Goal: Information Seeking & Learning: Learn about a topic

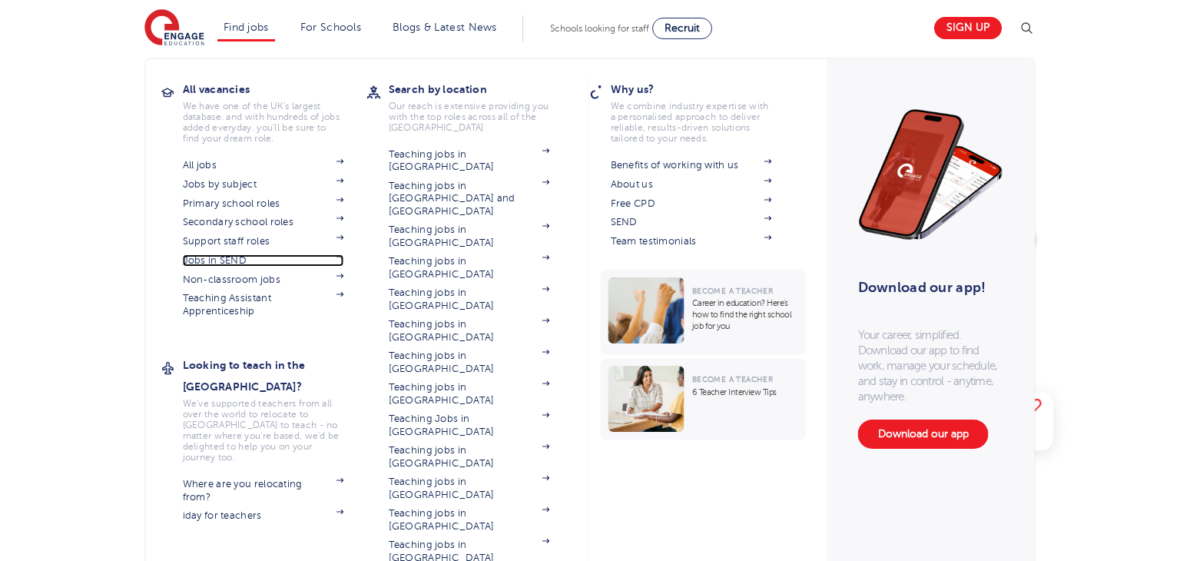
click at [238, 262] on link "Jobs in SEND" at bounding box center [263, 260] width 161 height 12
click at [259, 25] on link "Find jobs" at bounding box center [246, 28] width 45 height 12
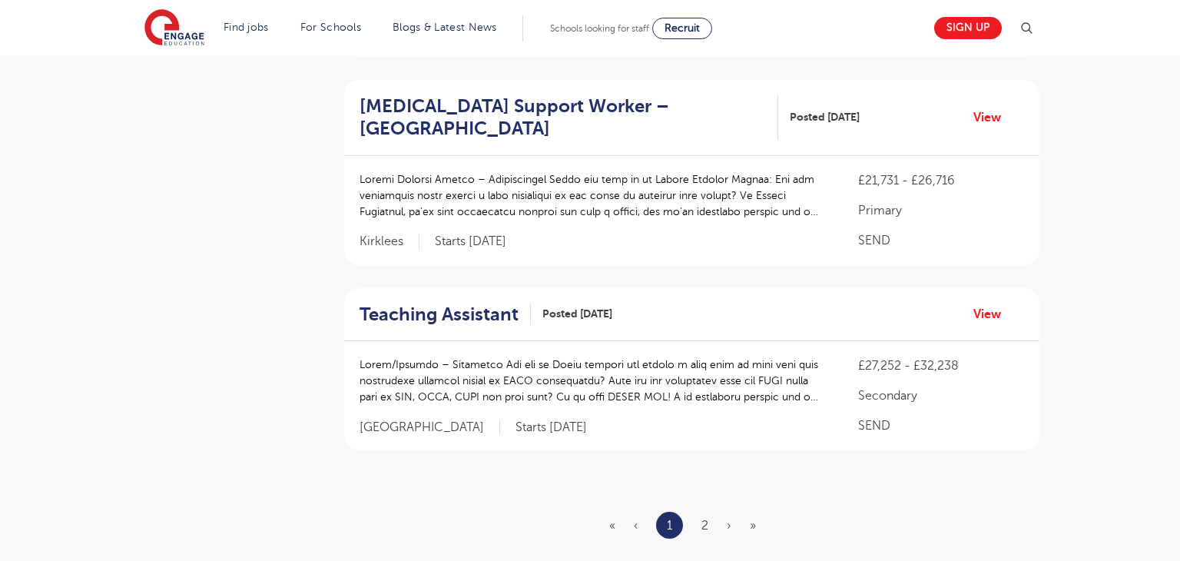
scroll to position [1774, 0]
click at [709, 517] on link "2" at bounding box center [705, 524] width 7 height 14
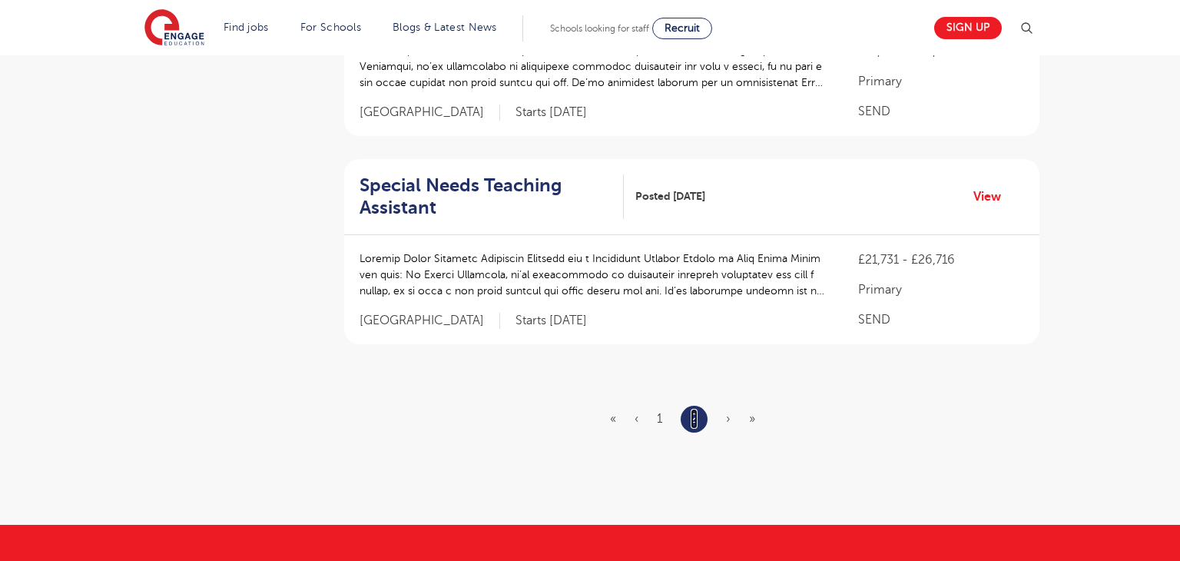
scroll to position [479, 0]
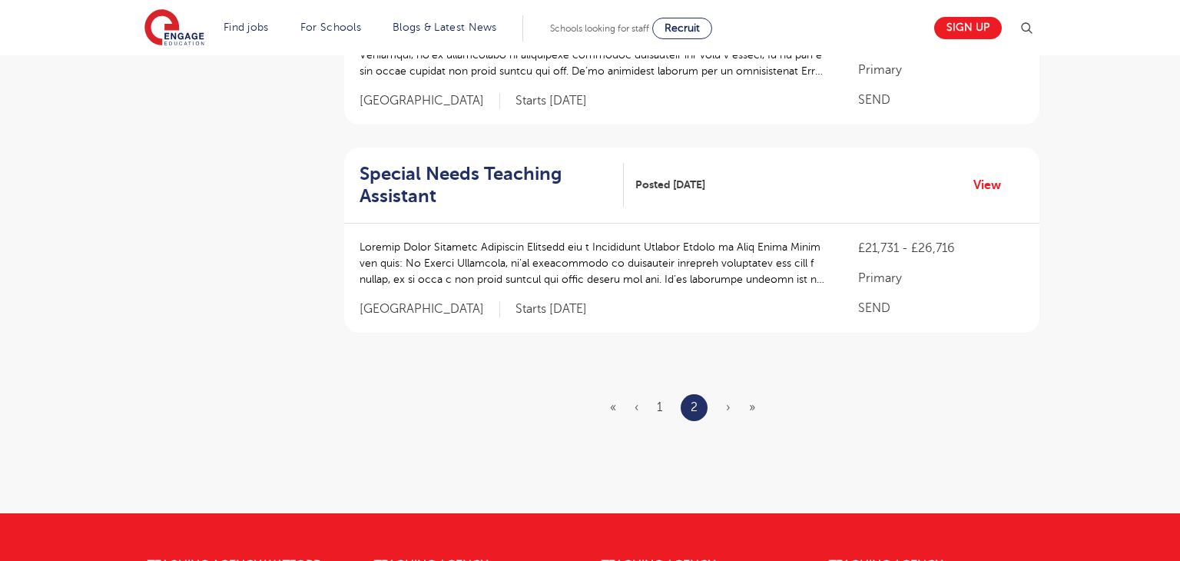
click at [731, 408] on ul "« ‹ 1 2 › »" at bounding box center [692, 407] width 164 height 27
click at [723, 426] on section "NEWEST OLDEST Save job alert 13 RESULTS SEN Teaching Assistant - Leeds Posted 2…" at bounding box center [691, 93] width 695 height 778
click at [755, 410] on span "»" at bounding box center [752, 407] width 6 height 14
click at [659, 407] on link "1" at bounding box center [659, 407] width 5 height 14
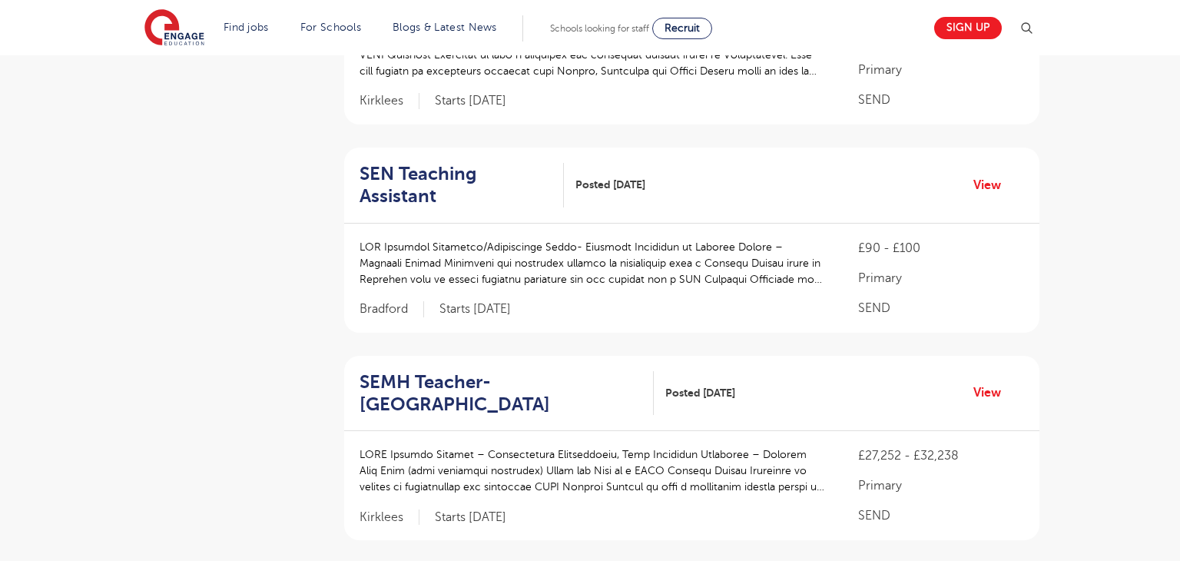
scroll to position [0, 0]
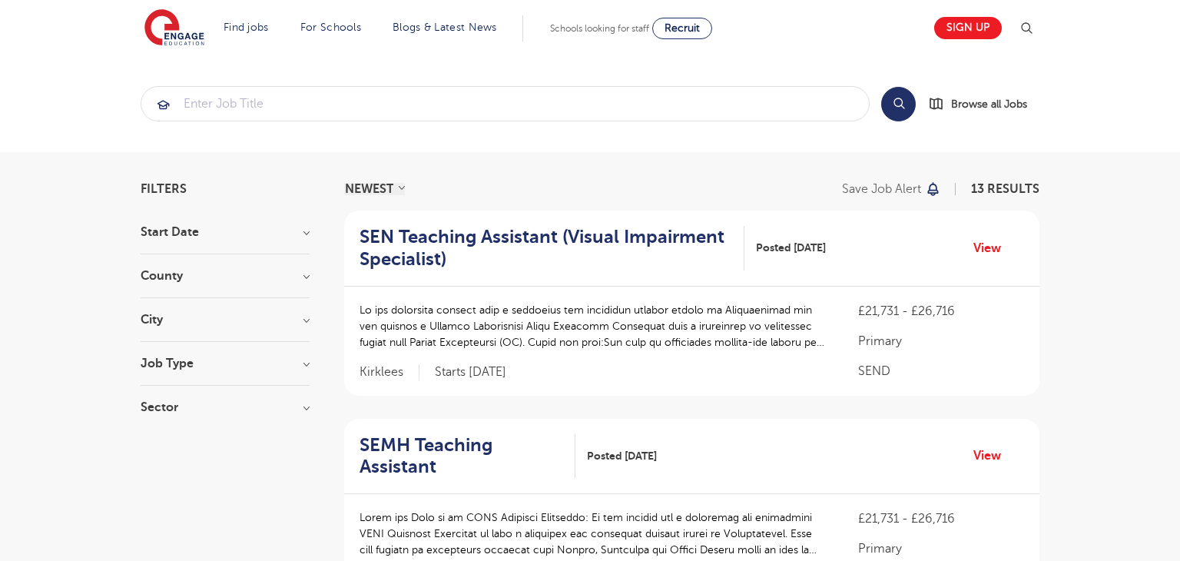
click at [309, 317] on h3 "City" at bounding box center [225, 320] width 169 height 12
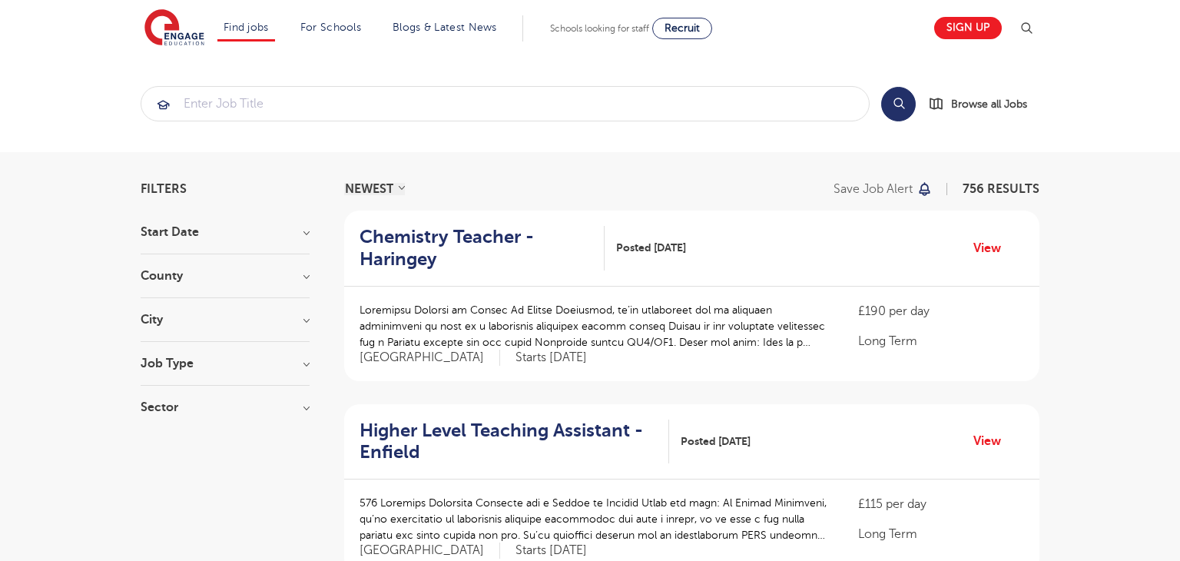
click at [307, 277] on h3 "County" at bounding box center [225, 276] width 169 height 12
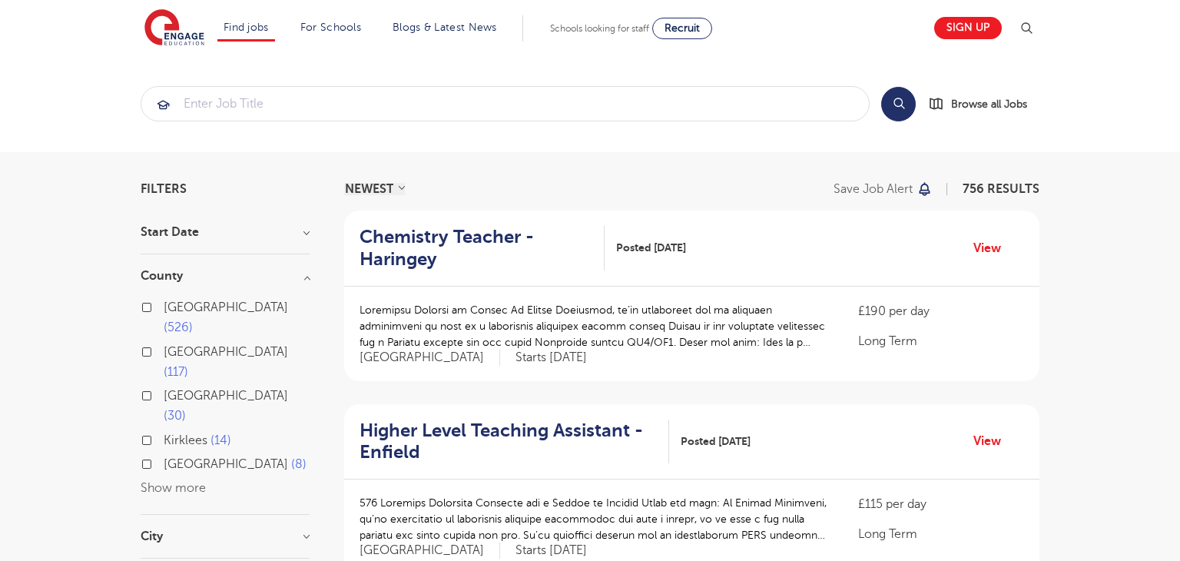
click at [164, 308] on label "London 526" at bounding box center [237, 317] width 146 height 41
click at [164, 308] on input "London 526" at bounding box center [169, 305] width 10 height 10
checkbox input "true"
click at [306, 530] on h3 "City" at bounding box center [225, 536] width 169 height 12
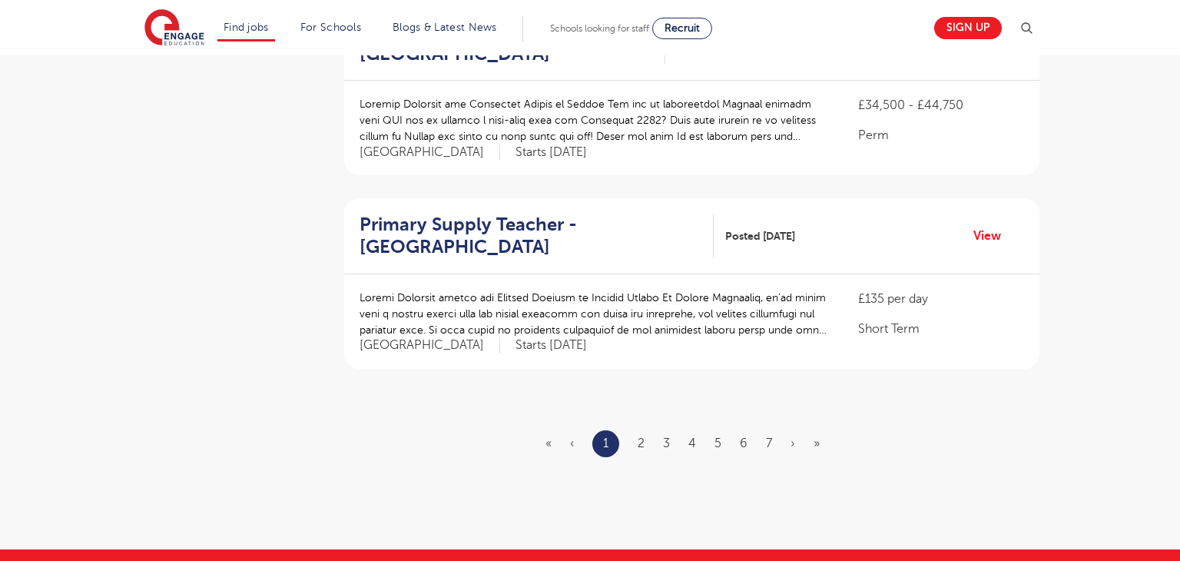
scroll to position [1796, 0]
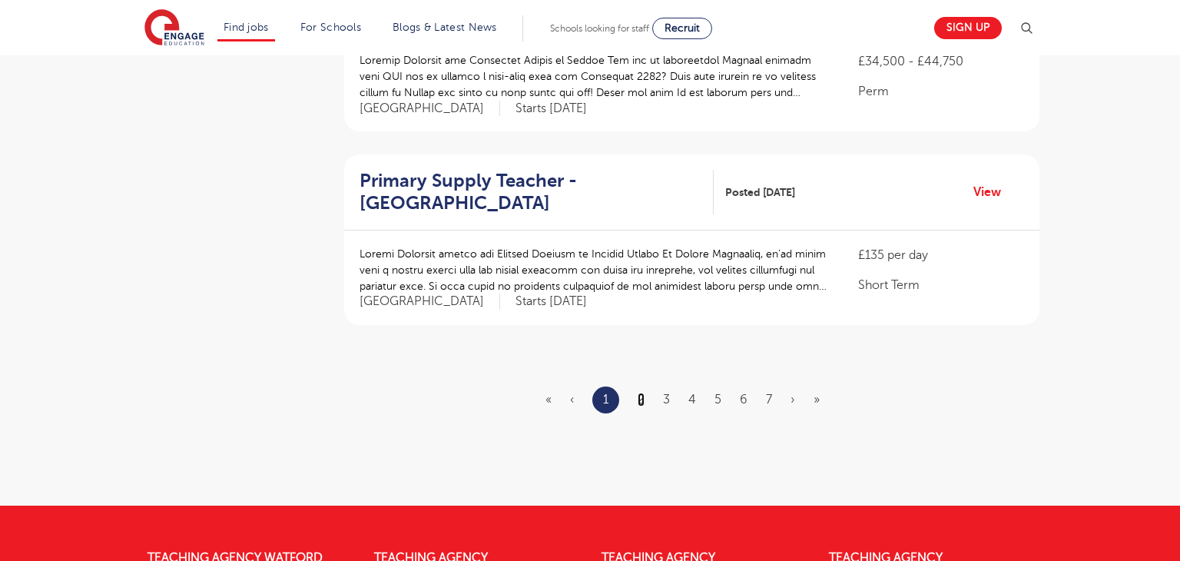
click at [640, 393] on link "2" at bounding box center [641, 400] width 7 height 14
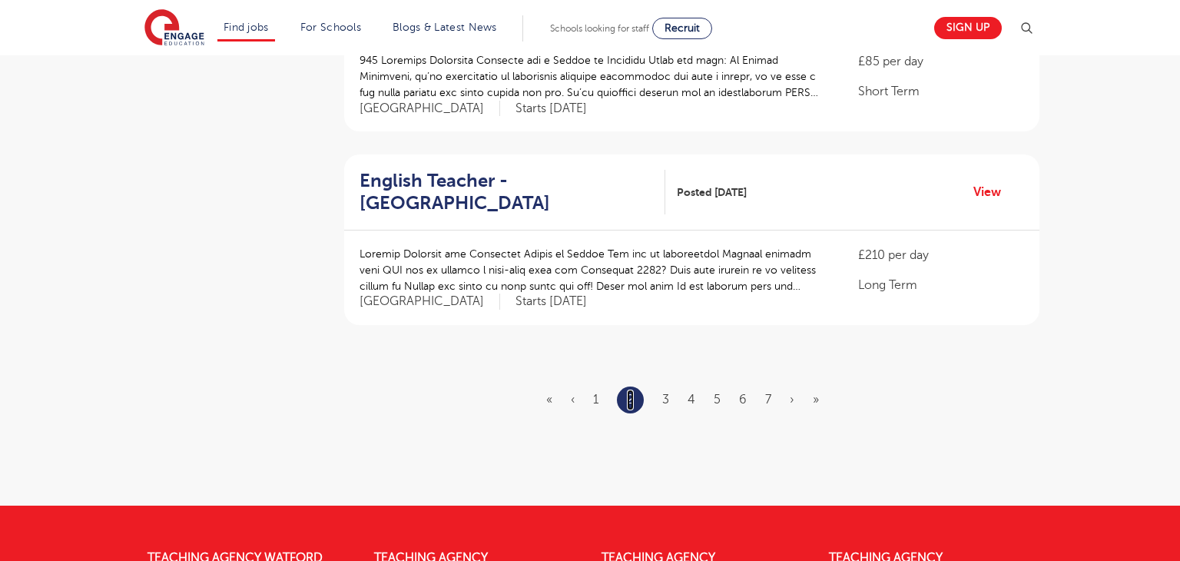
scroll to position [0, 0]
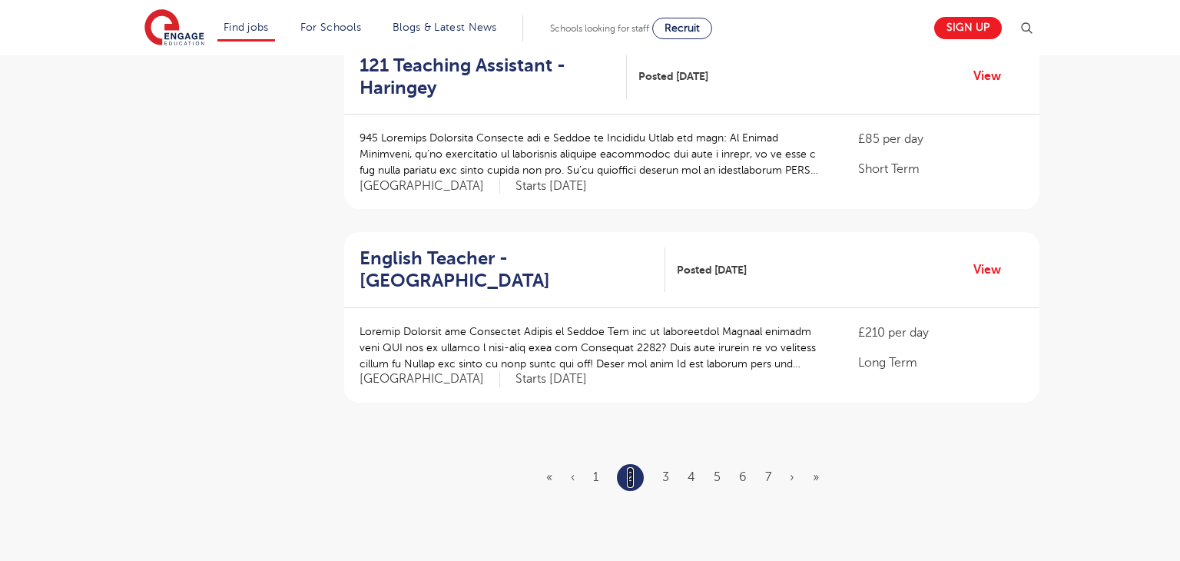
scroll to position [1719, 0]
click at [664, 470] on link "3" at bounding box center [665, 477] width 7 height 14
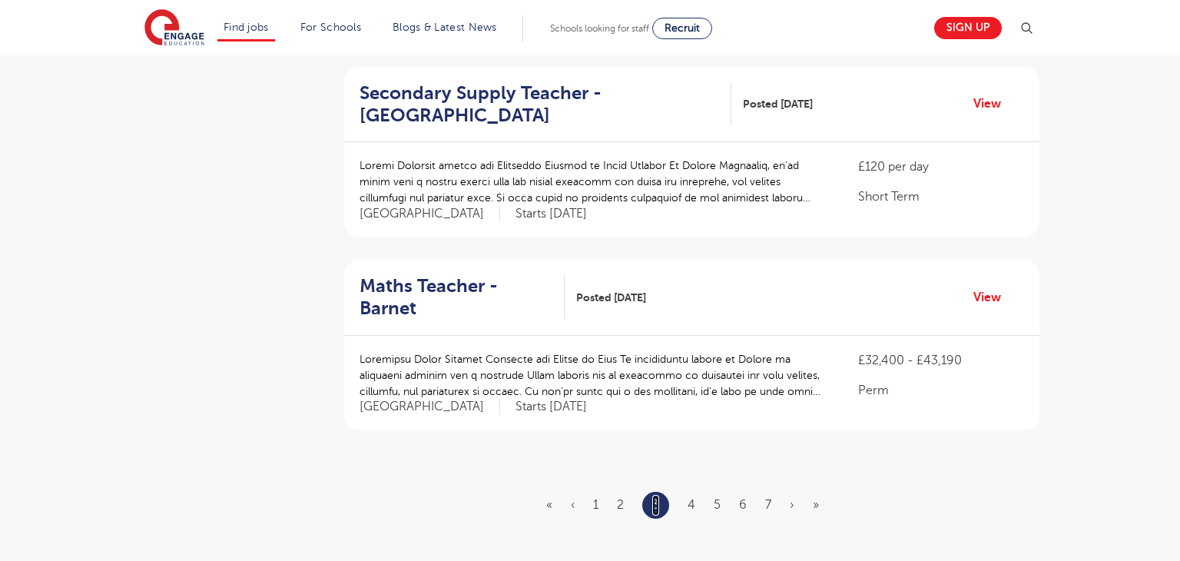
scroll to position [1691, 0]
click at [691, 497] on link "4" at bounding box center [692, 504] width 8 height 14
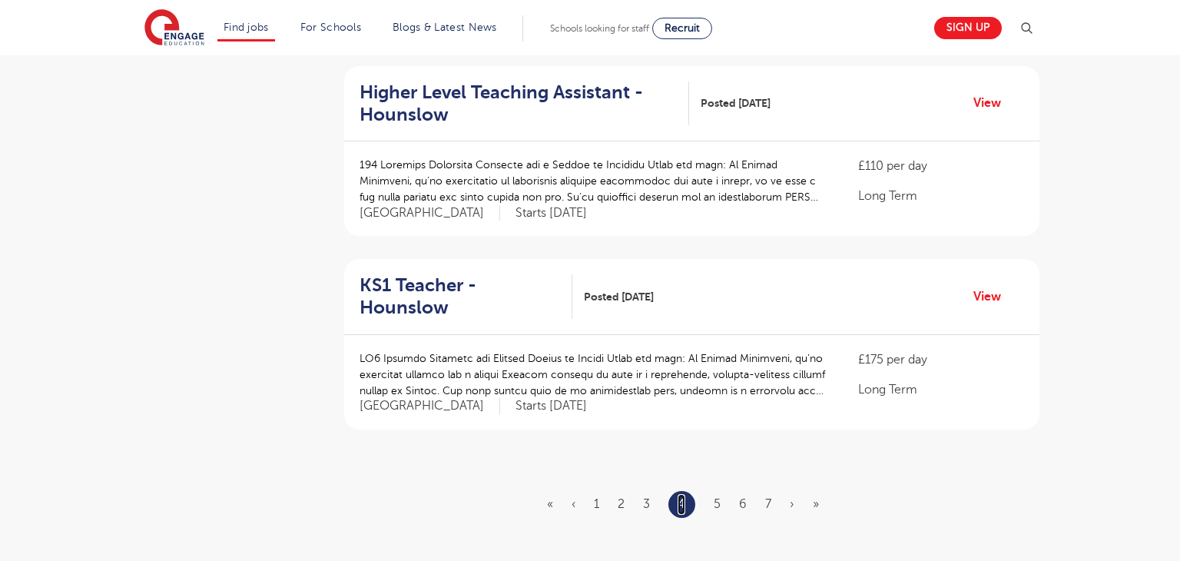
scroll to position [0, 0]
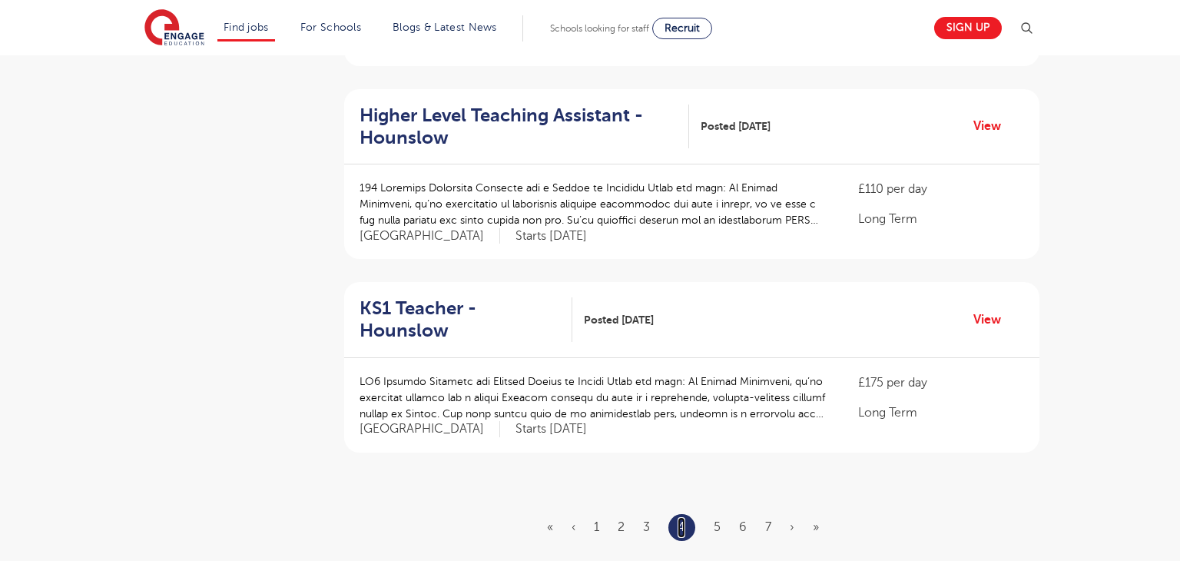
scroll to position [1675, 0]
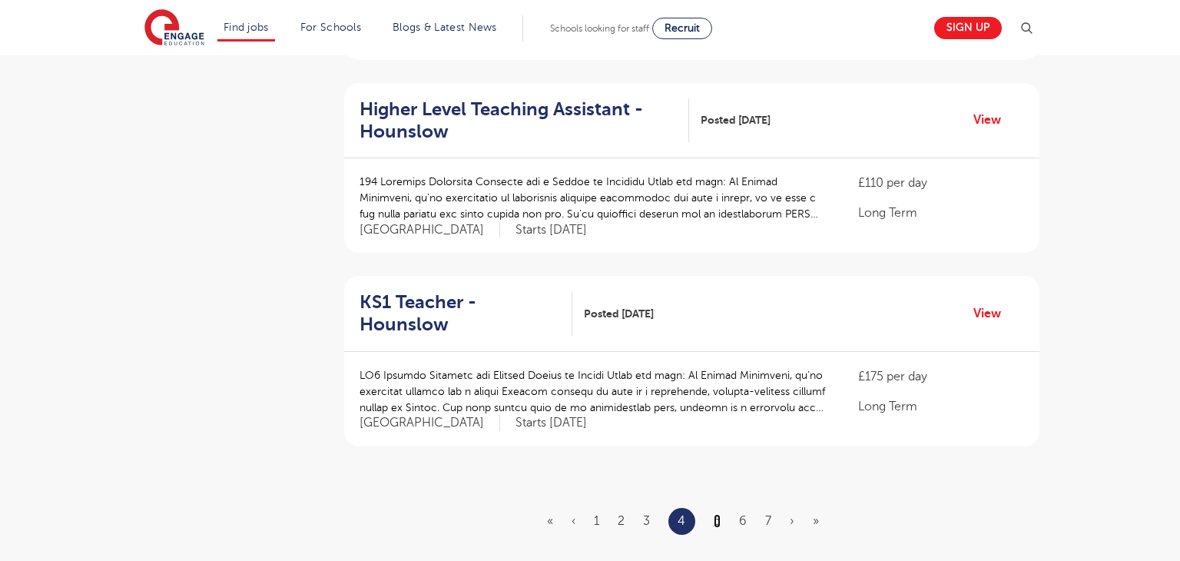
click at [721, 514] on link "5" at bounding box center [717, 521] width 7 height 14
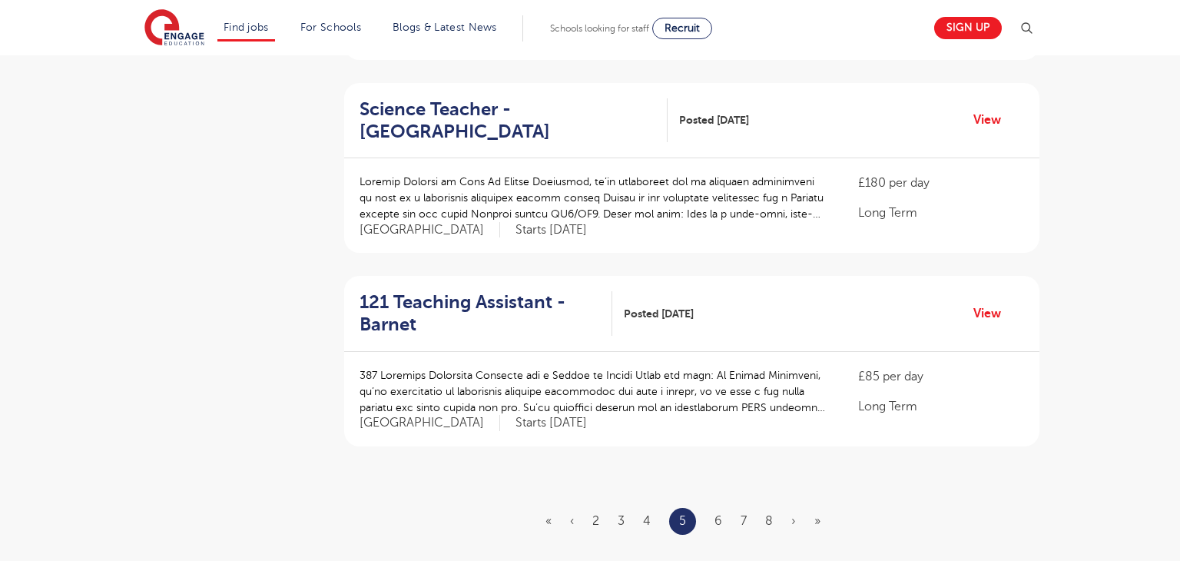
scroll to position [0, 0]
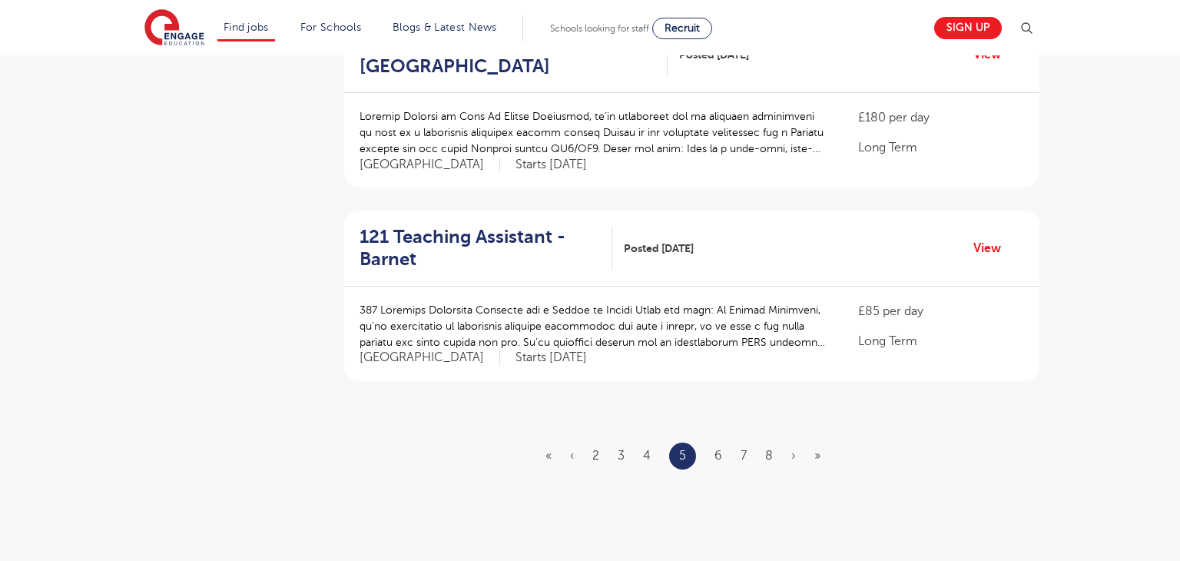
scroll to position [1742, 0]
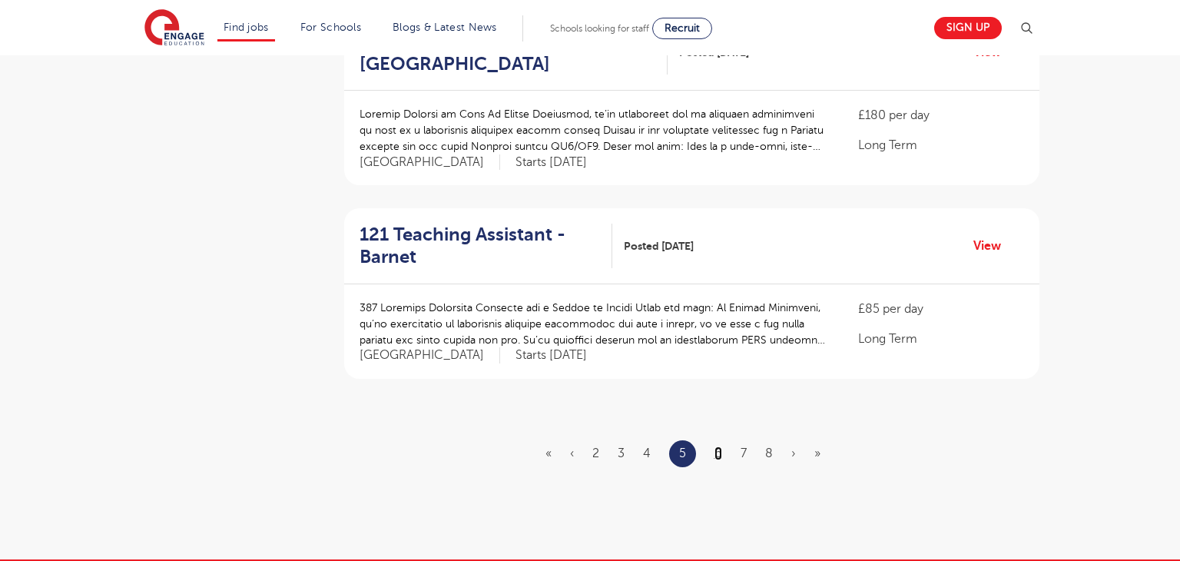
click at [721, 446] on link "6" at bounding box center [719, 453] width 8 height 14
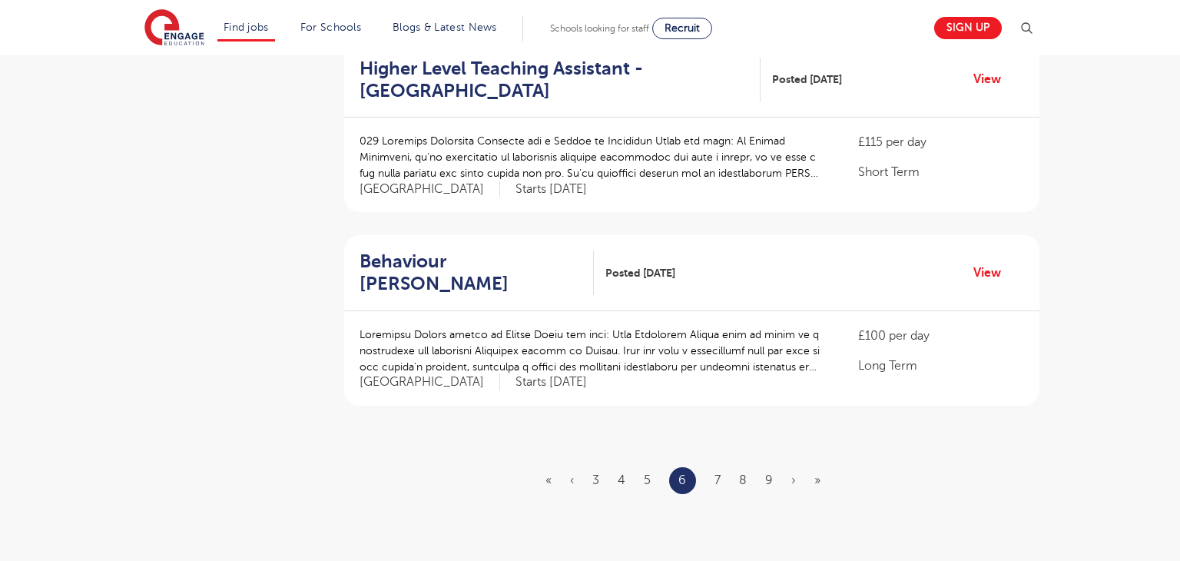
scroll to position [1715, 0]
click at [719, 473] on link "7" at bounding box center [718, 480] width 6 height 14
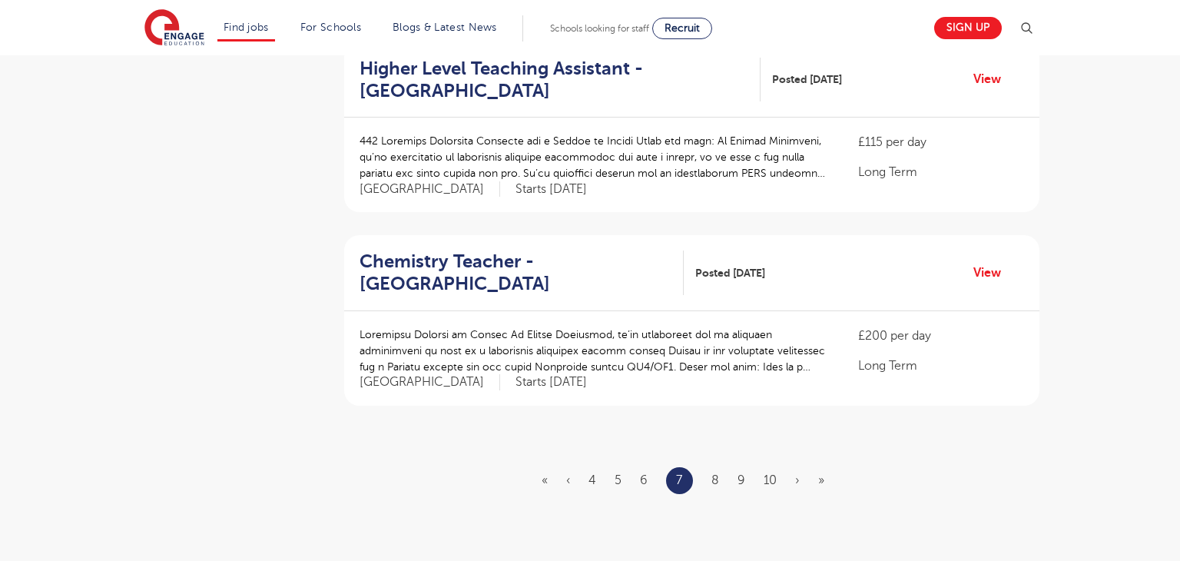
scroll to position [0, 0]
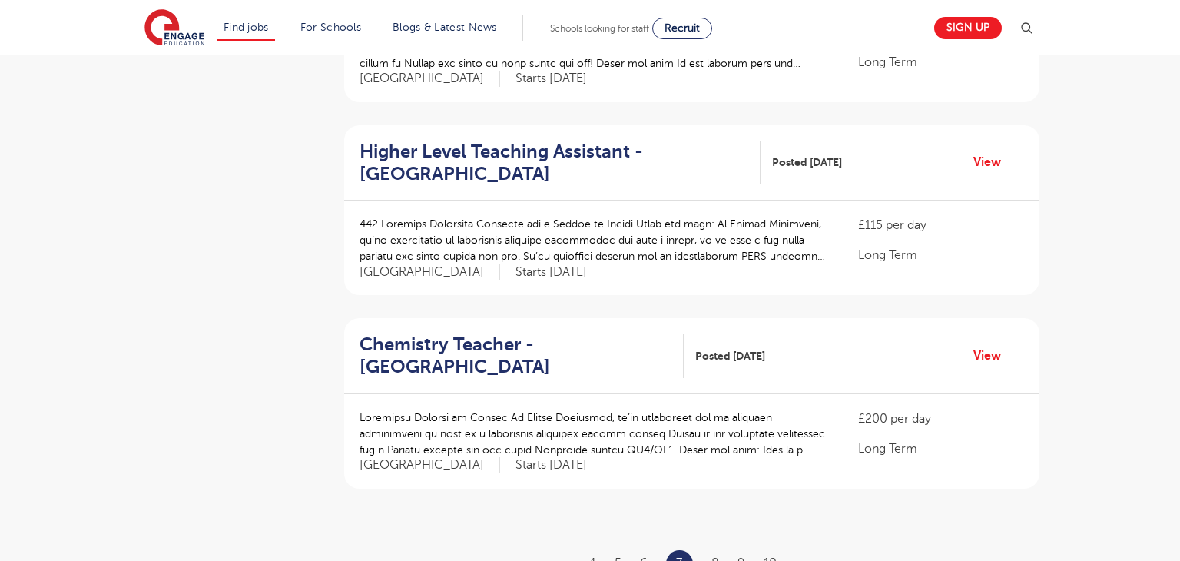
scroll to position [1632, 0]
click at [715, 556] on link "8" at bounding box center [716, 563] width 8 height 14
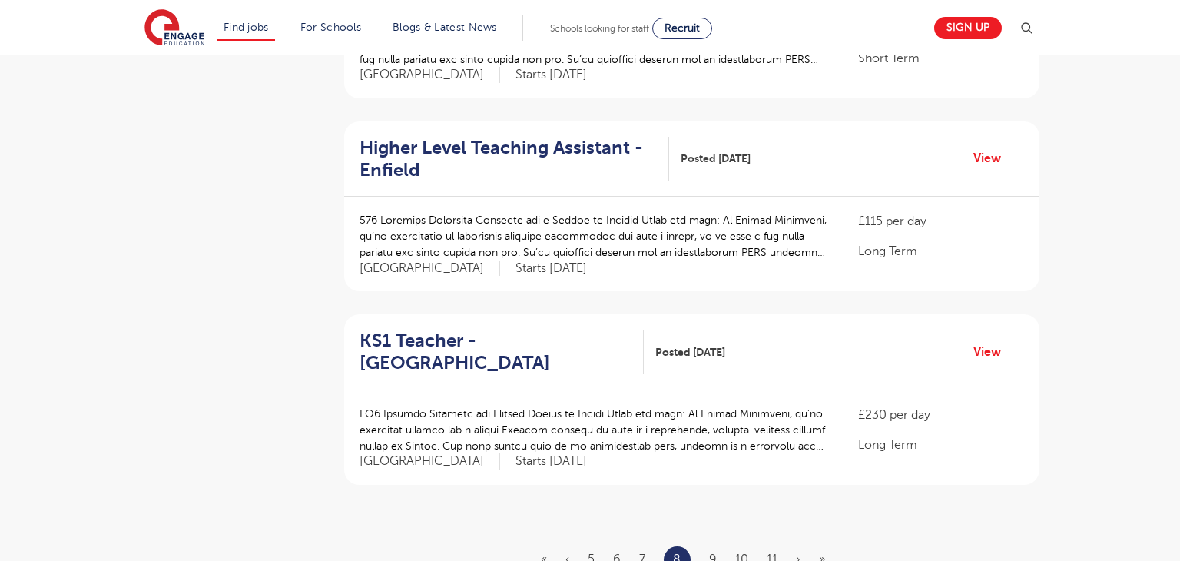
scroll to position [0, 0]
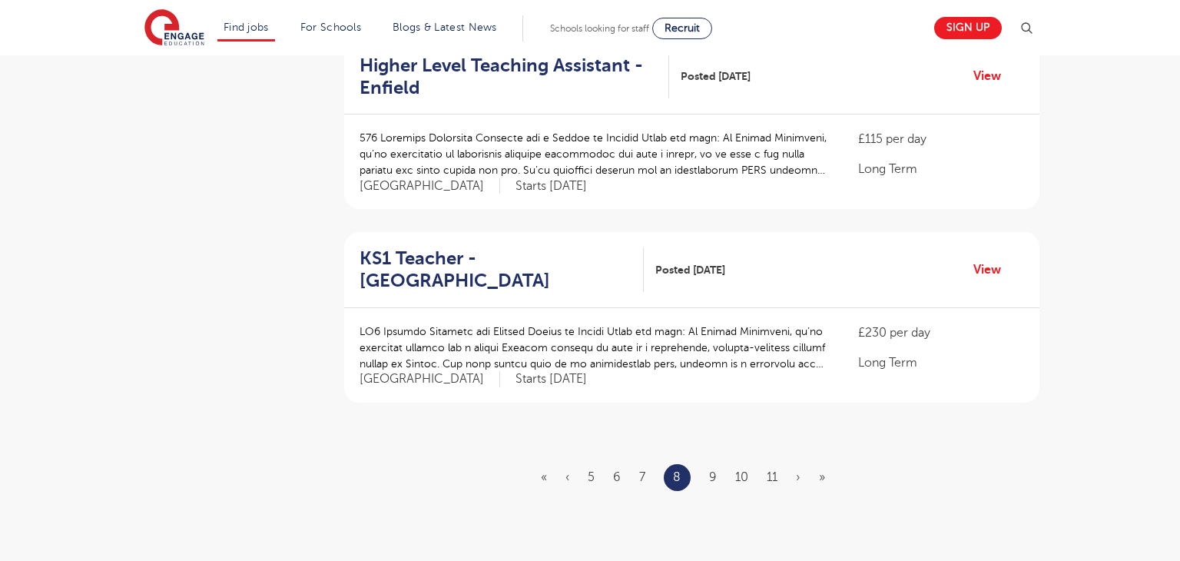
scroll to position [1717, 0]
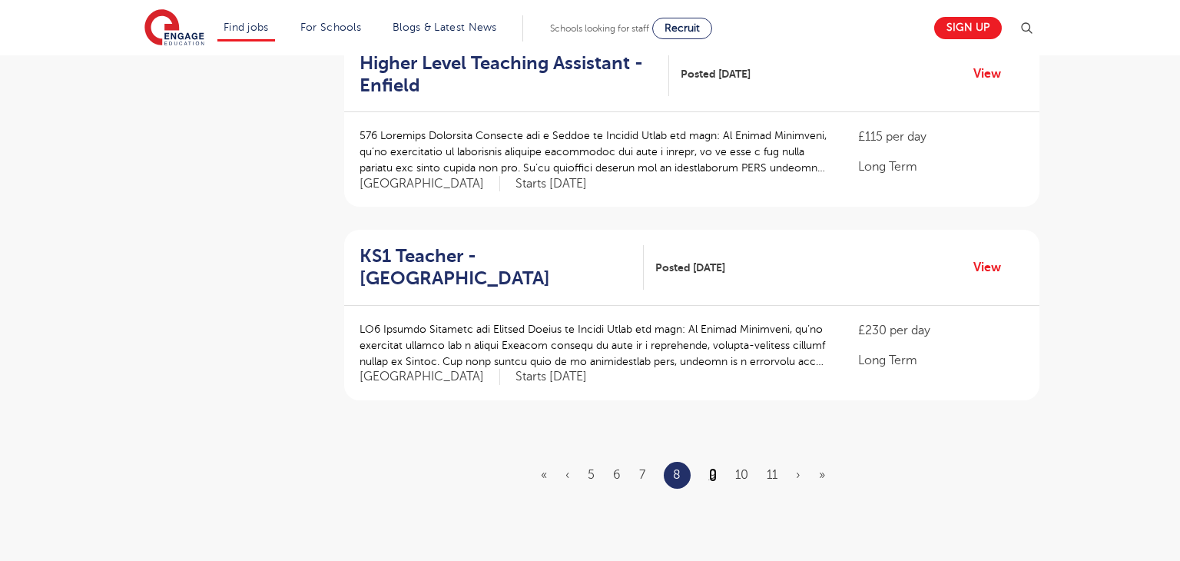
click at [709, 468] on link "9" at bounding box center [713, 475] width 8 height 14
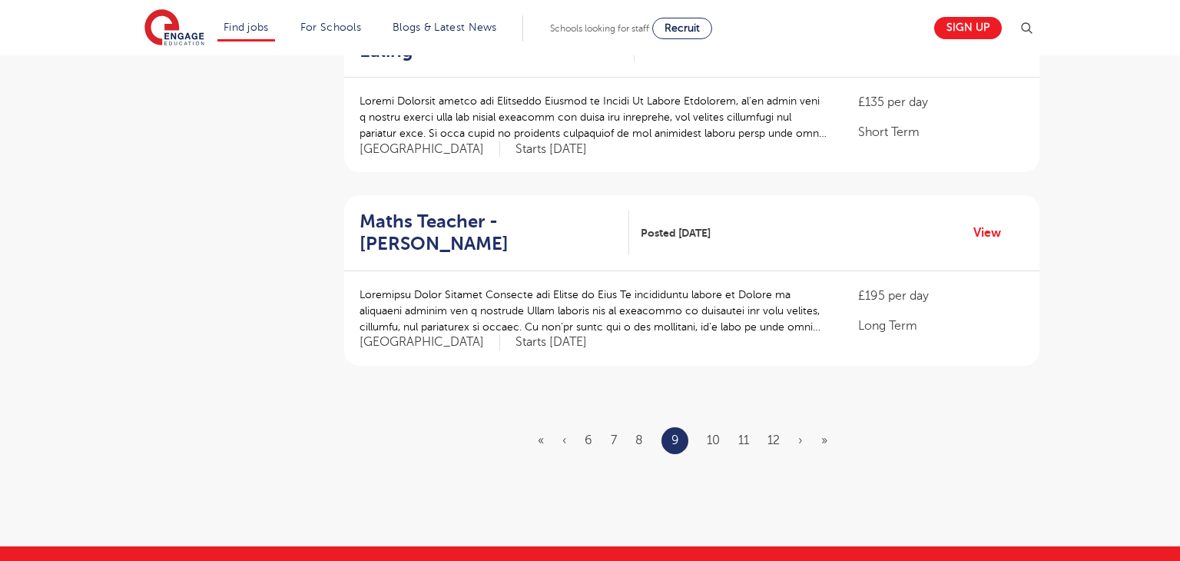
scroll to position [1757, 0]
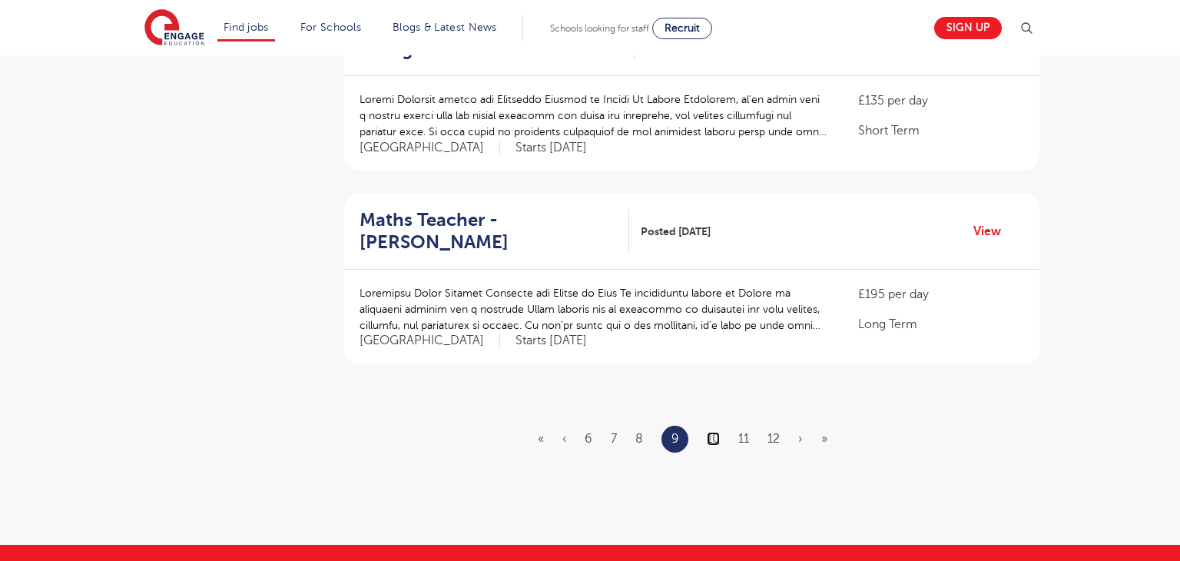
click at [711, 432] on link "10" at bounding box center [713, 439] width 13 height 14
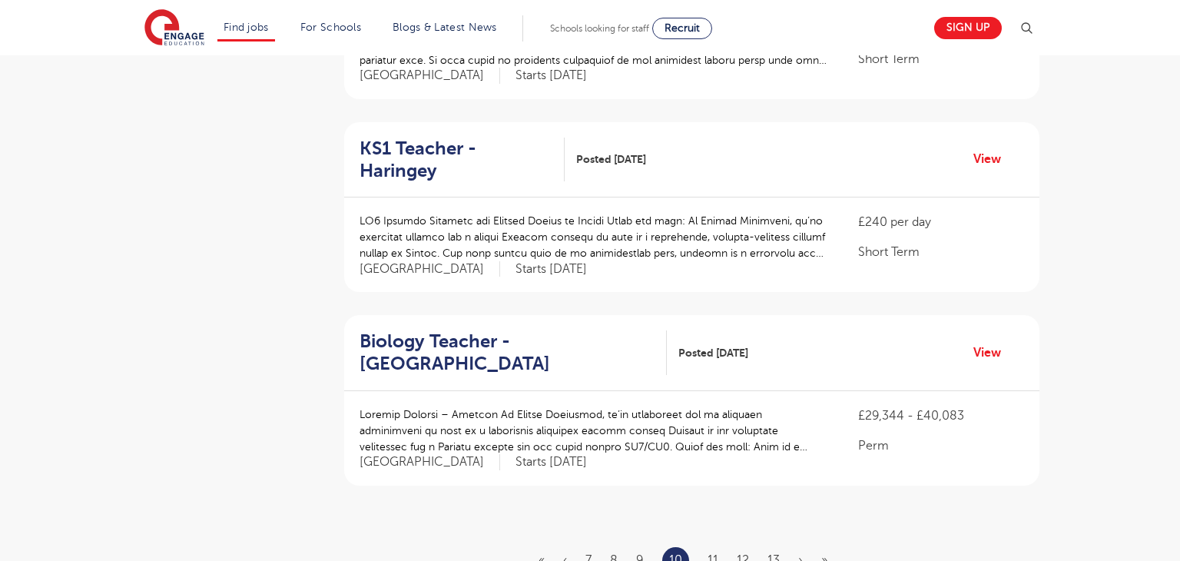
scroll to position [1641, 0]
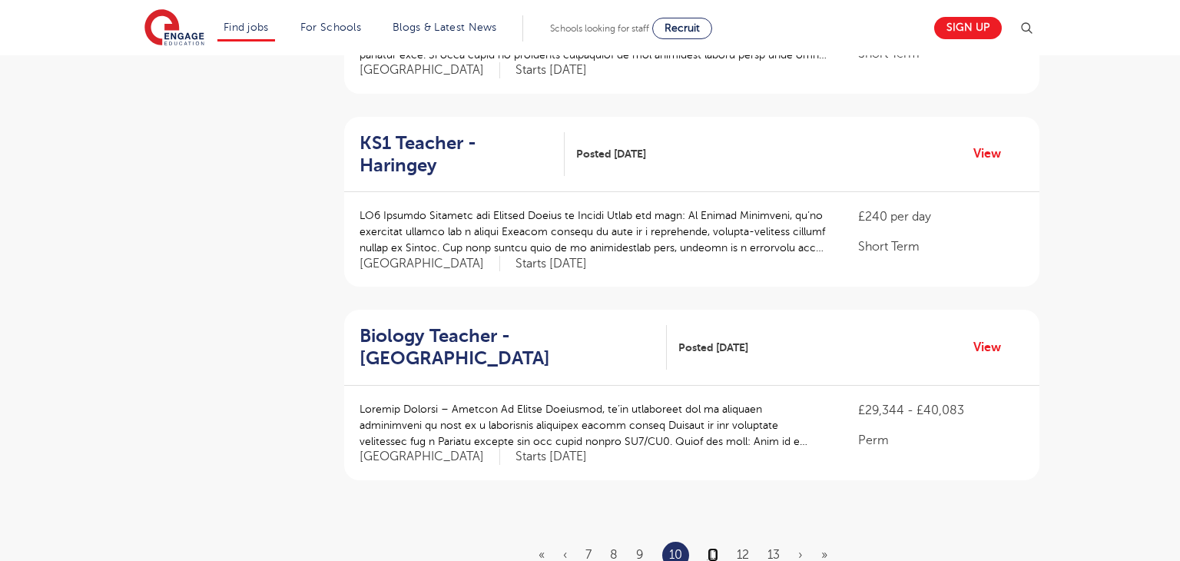
click at [711, 548] on link "11" at bounding box center [713, 555] width 11 height 14
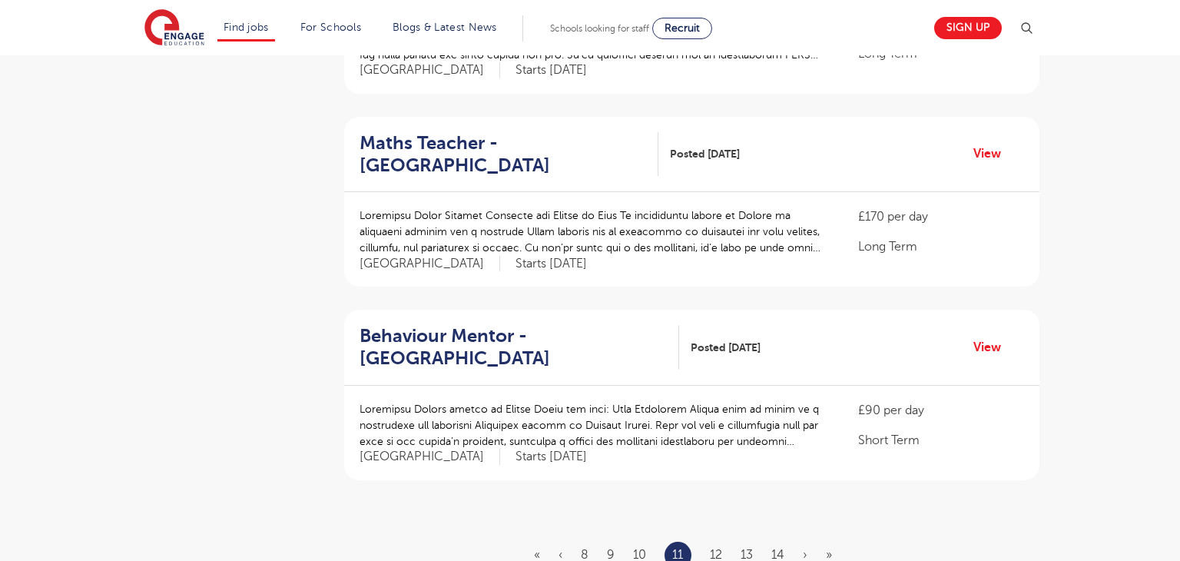
scroll to position [0, 0]
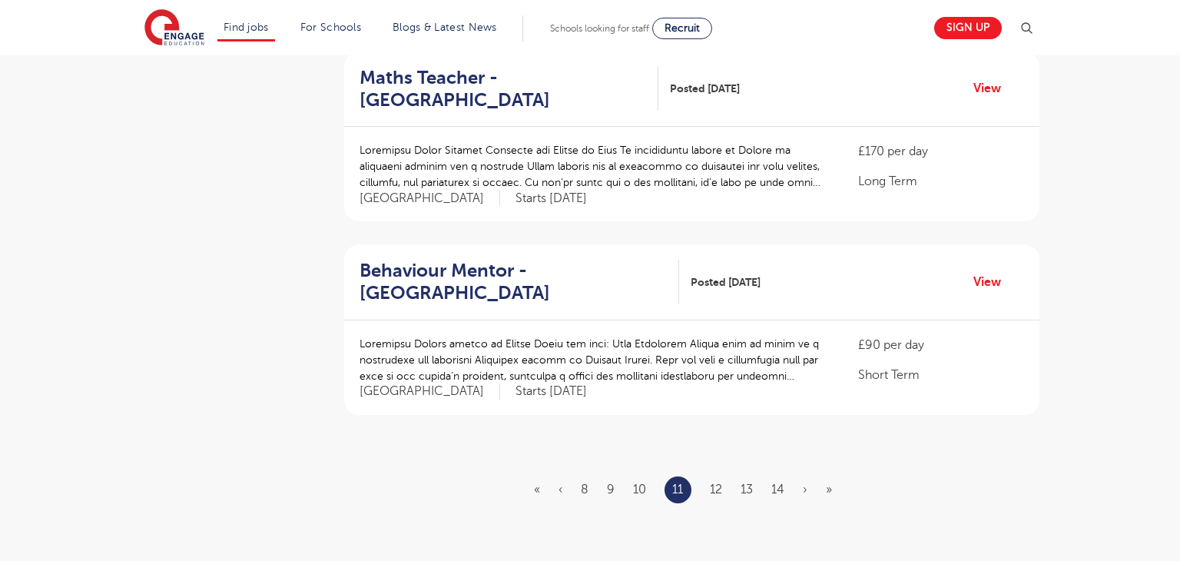
scroll to position [1708, 0]
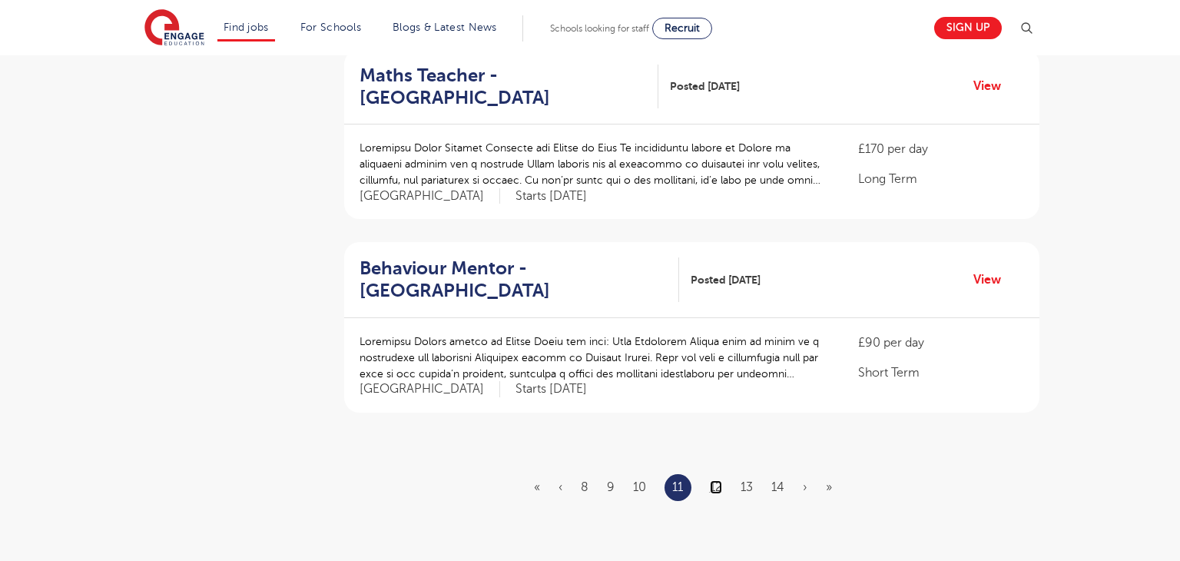
click at [717, 485] on link "12" at bounding box center [716, 487] width 12 height 14
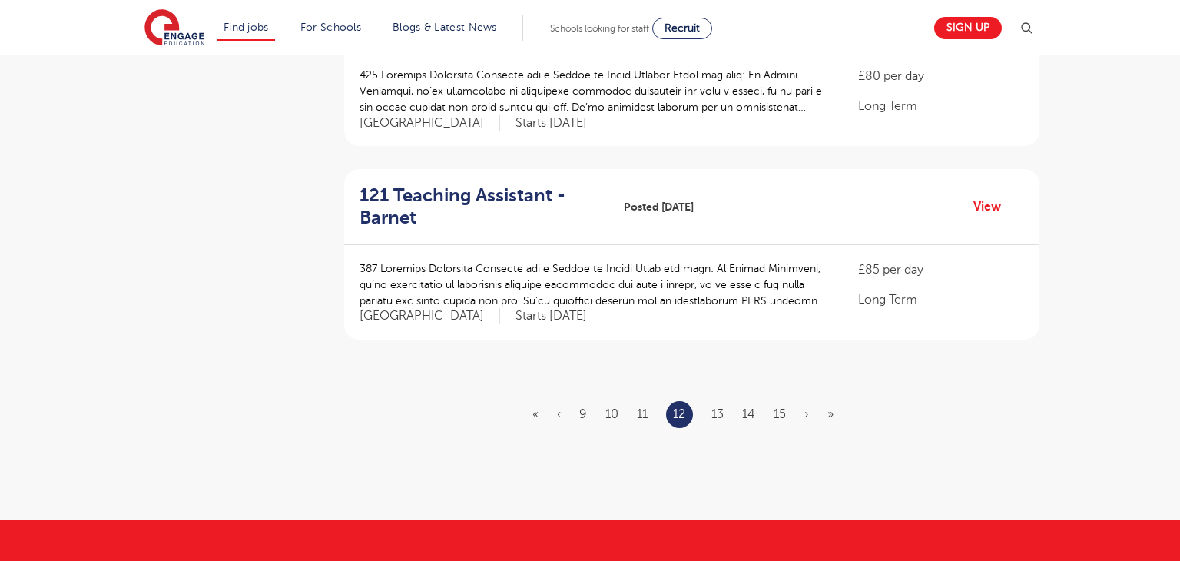
scroll to position [1786, 0]
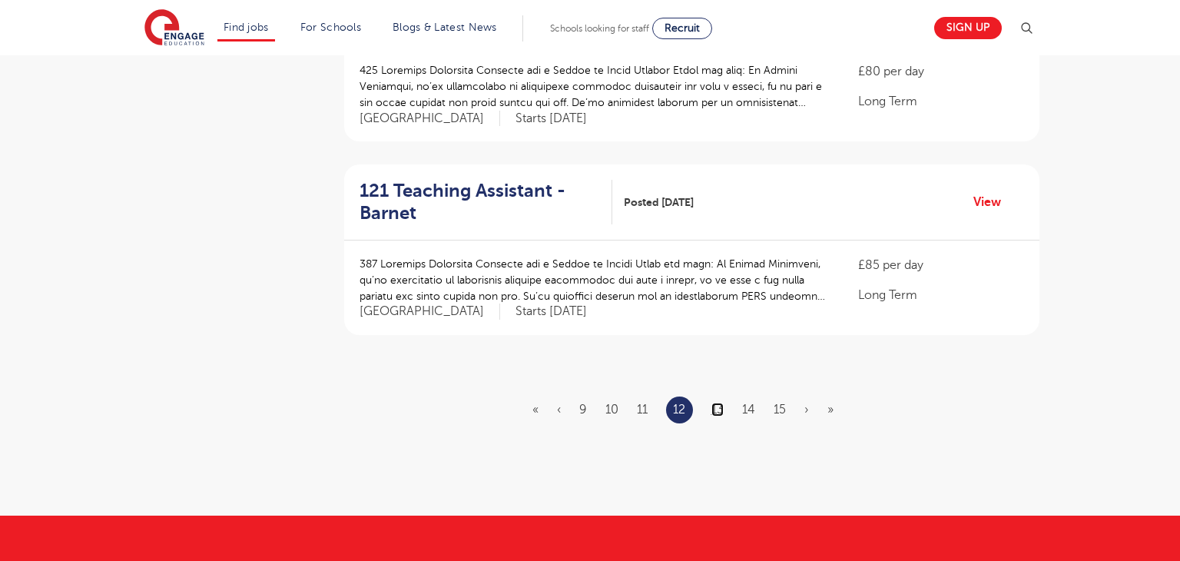
click at [724, 403] on link "13" at bounding box center [718, 410] width 12 height 14
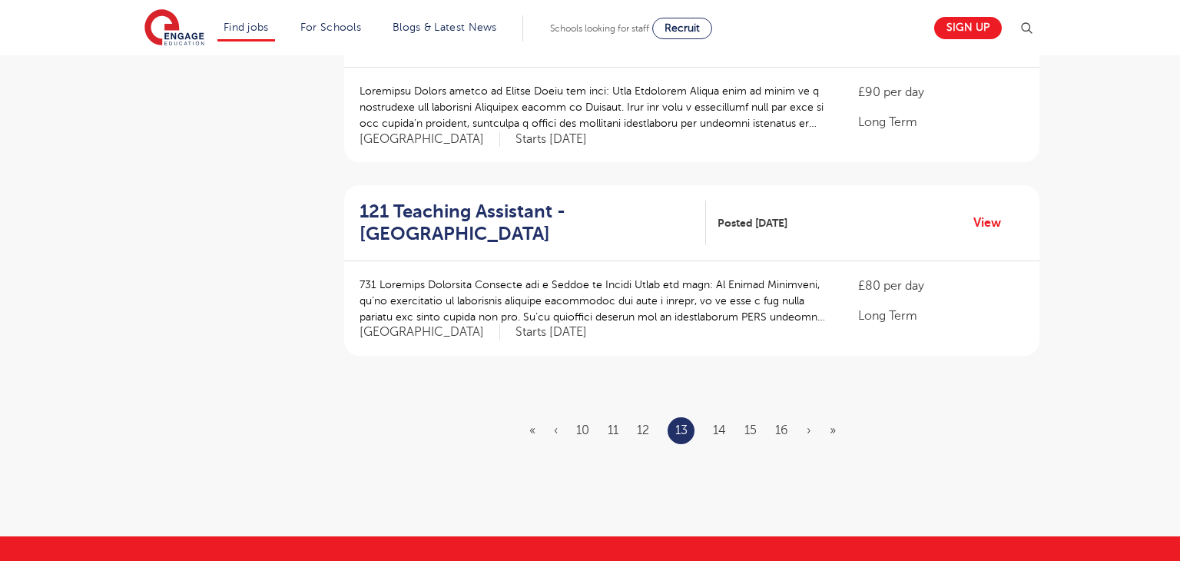
scroll to position [1767, 0]
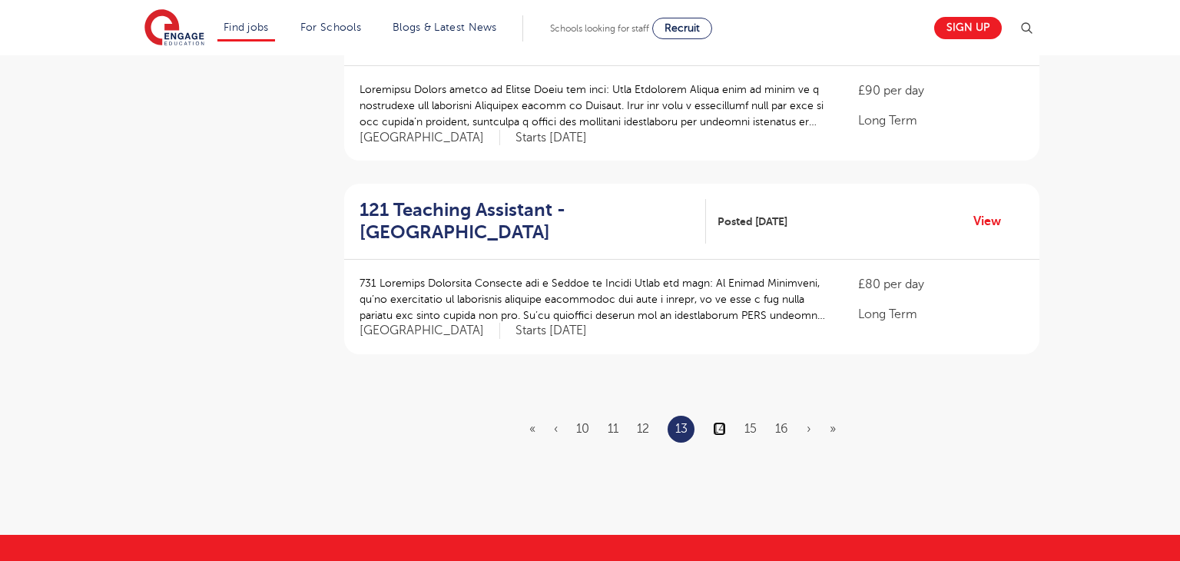
click at [721, 422] on link "14" at bounding box center [719, 429] width 13 height 14
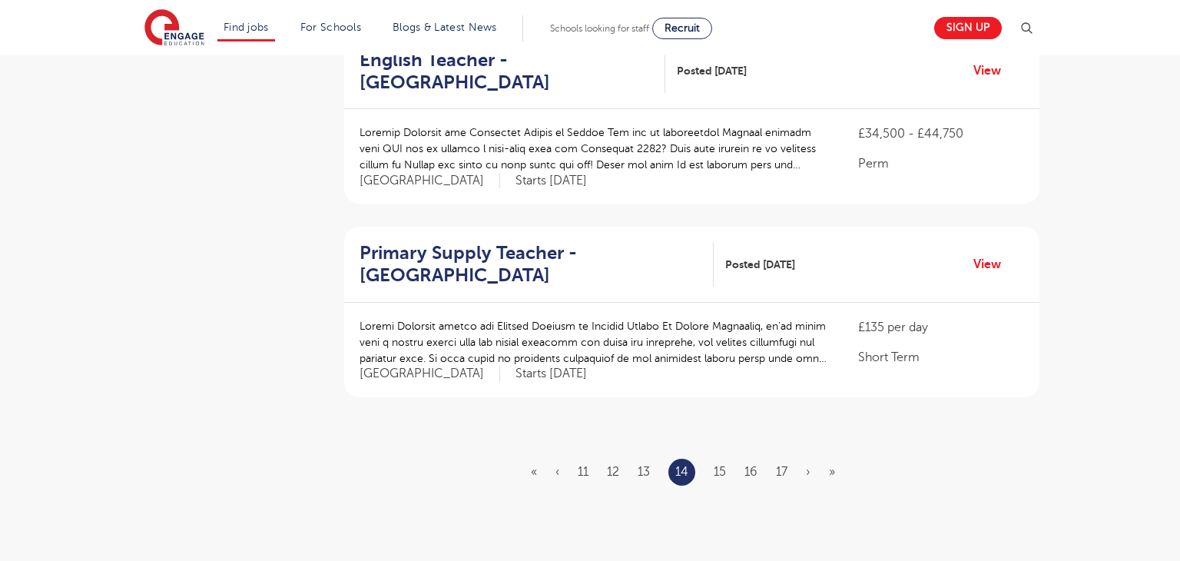
scroll to position [1751, 0]
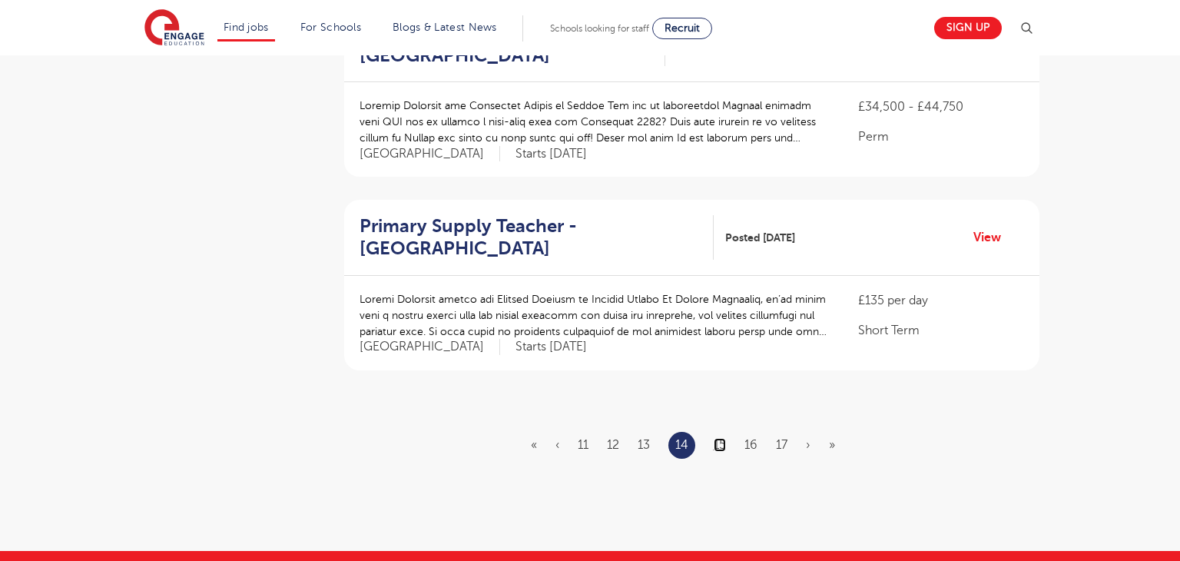
click at [720, 438] on link "15" at bounding box center [720, 445] width 12 height 14
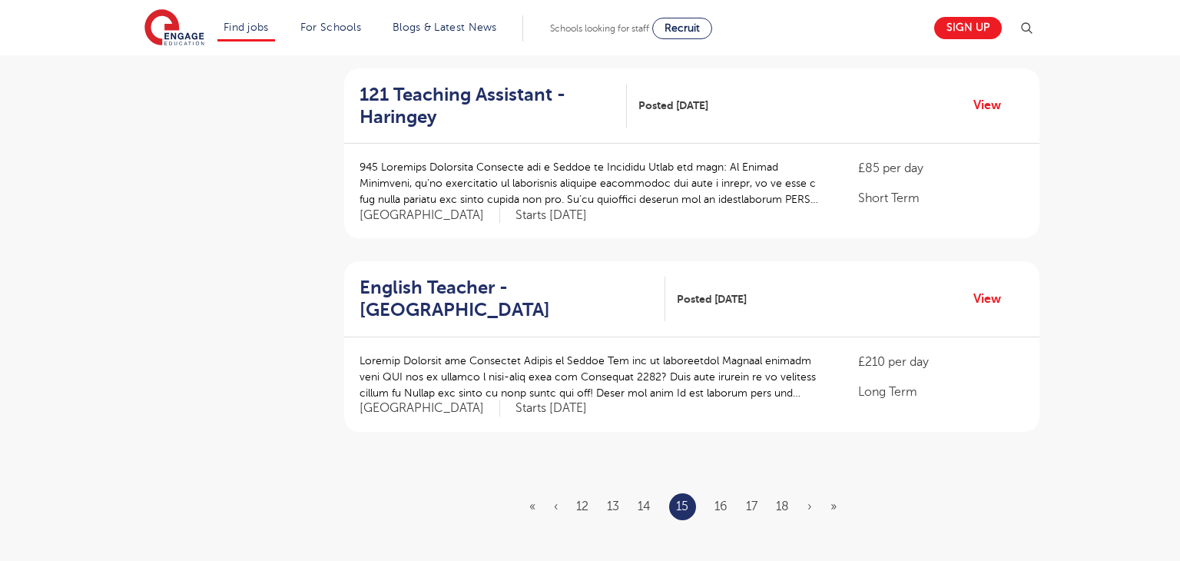
scroll to position [1694, 0]
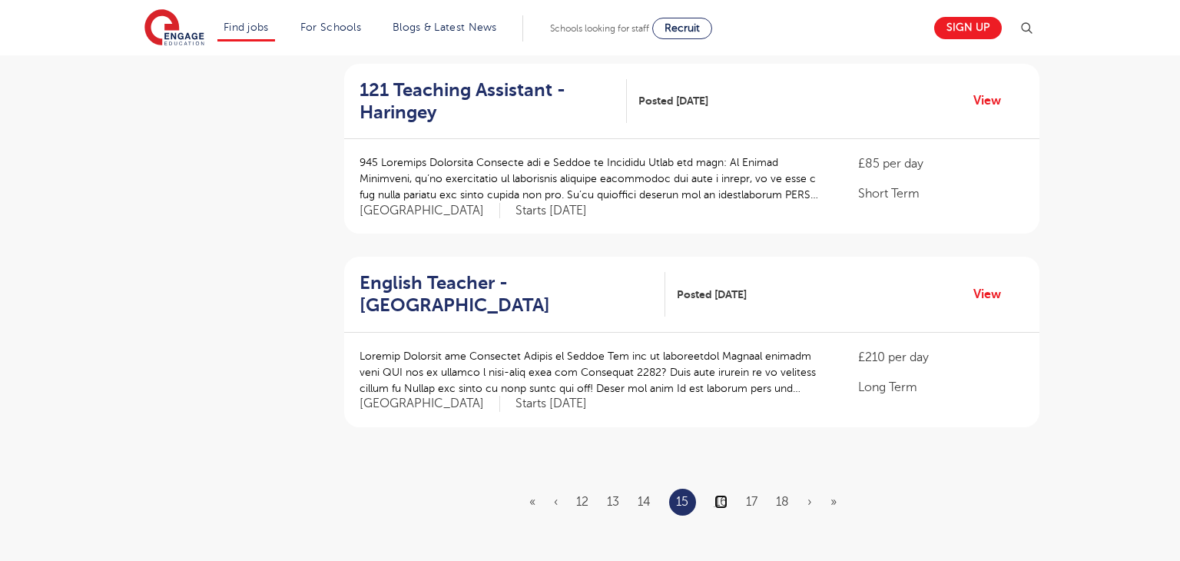
click at [719, 495] on link "16" at bounding box center [721, 502] width 13 height 14
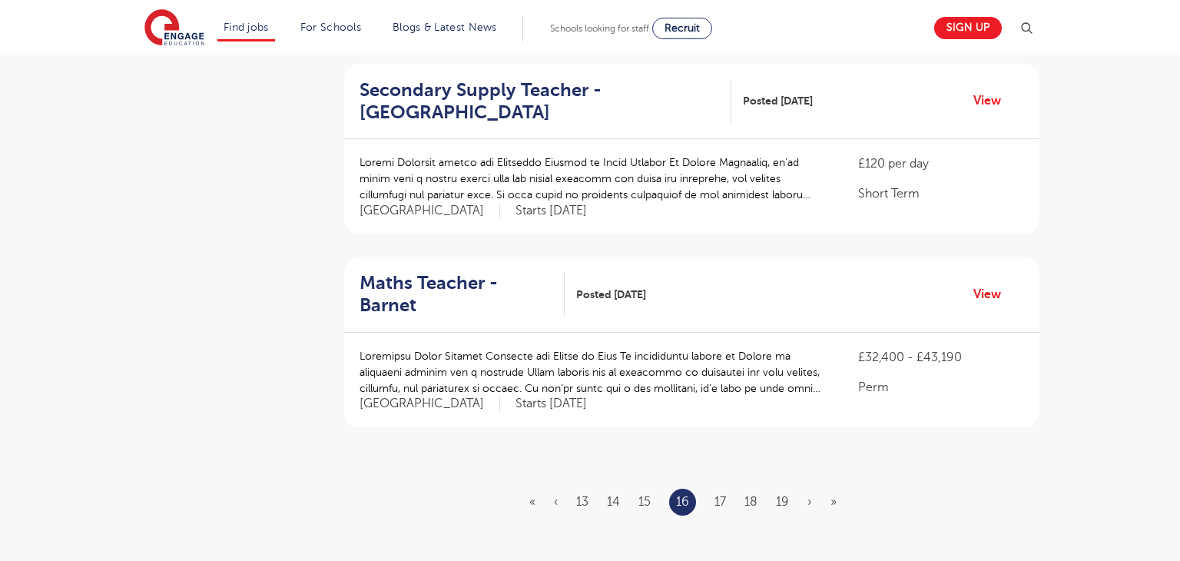
scroll to position [0, 0]
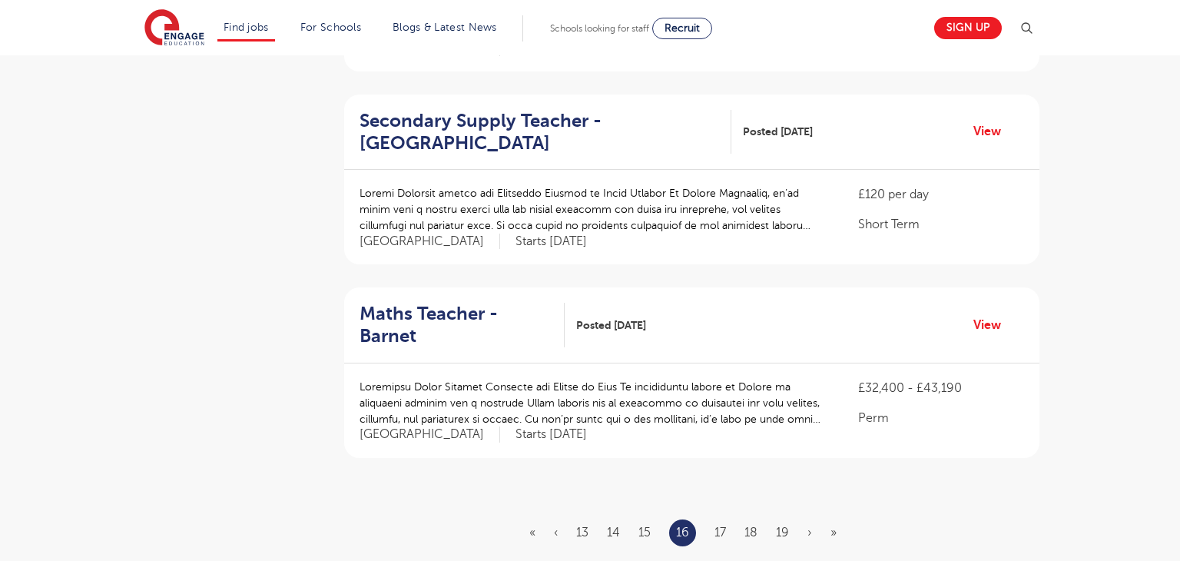
scroll to position [1664, 0]
click at [726, 519] on ul "« ‹ 13 14 15 16 17 18 19 › »" at bounding box center [692, 532] width 326 height 27
click at [722, 525] on link "17" at bounding box center [721, 532] width 12 height 14
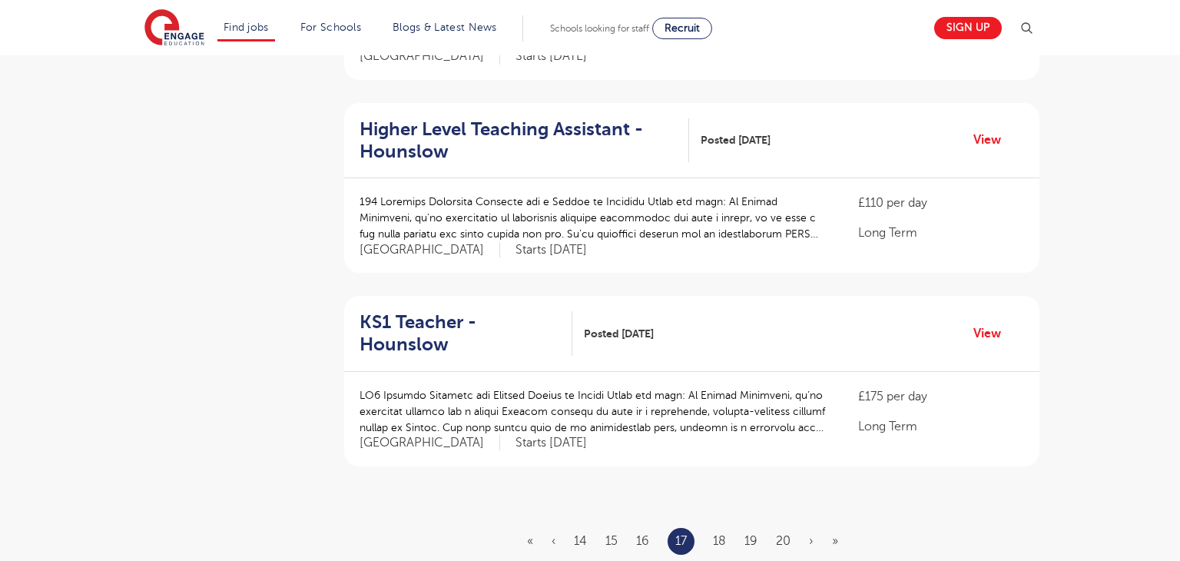
scroll to position [1663, 0]
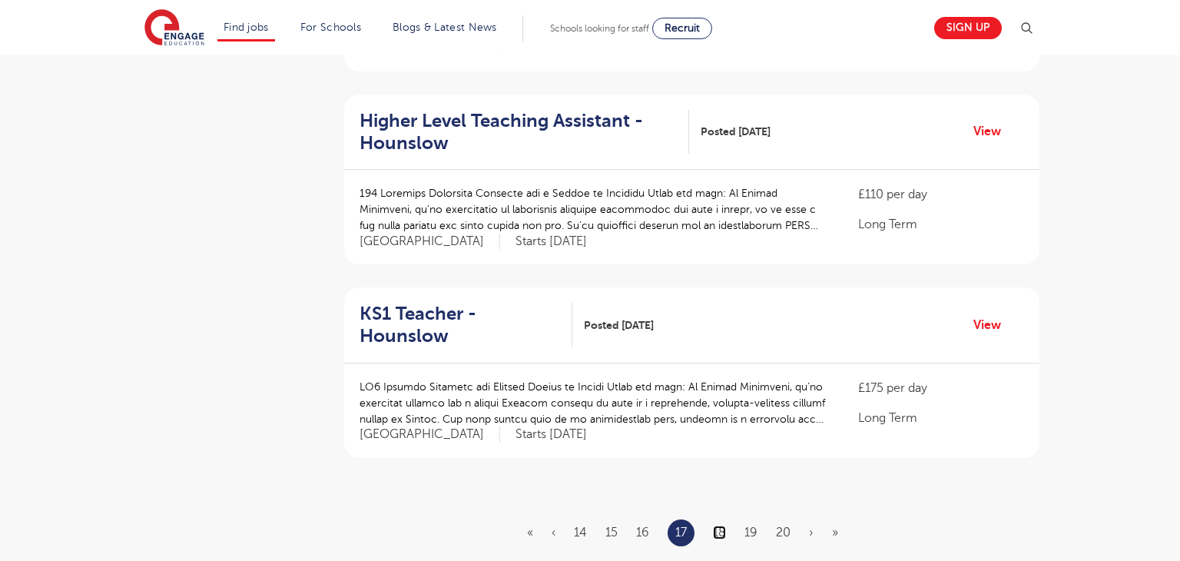
click at [723, 526] on link "18" at bounding box center [719, 533] width 13 height 14
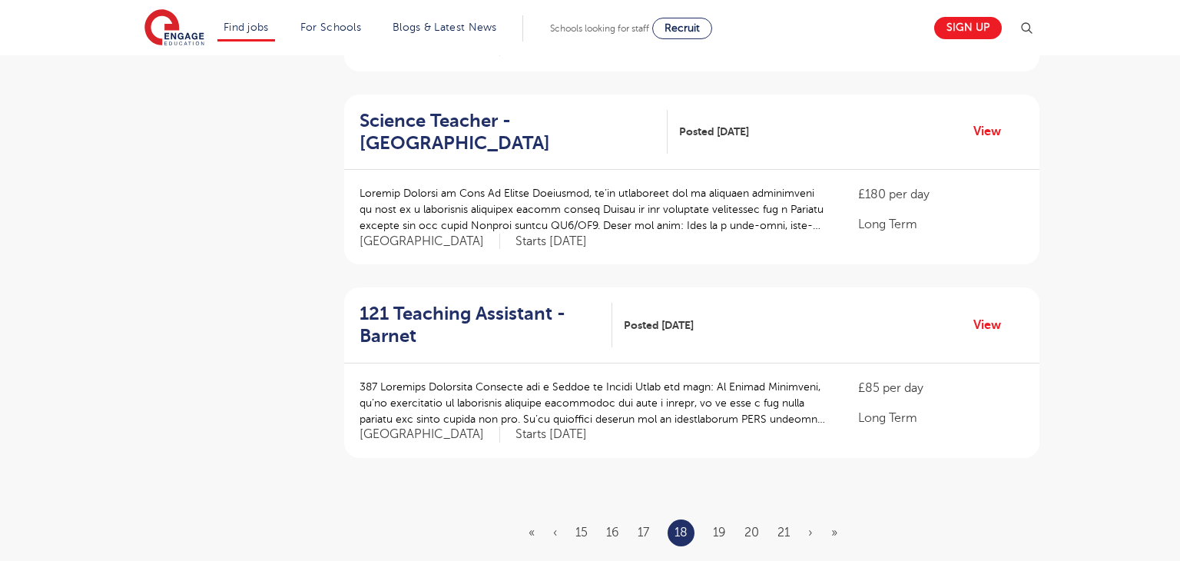
scroll to position [0, 0]
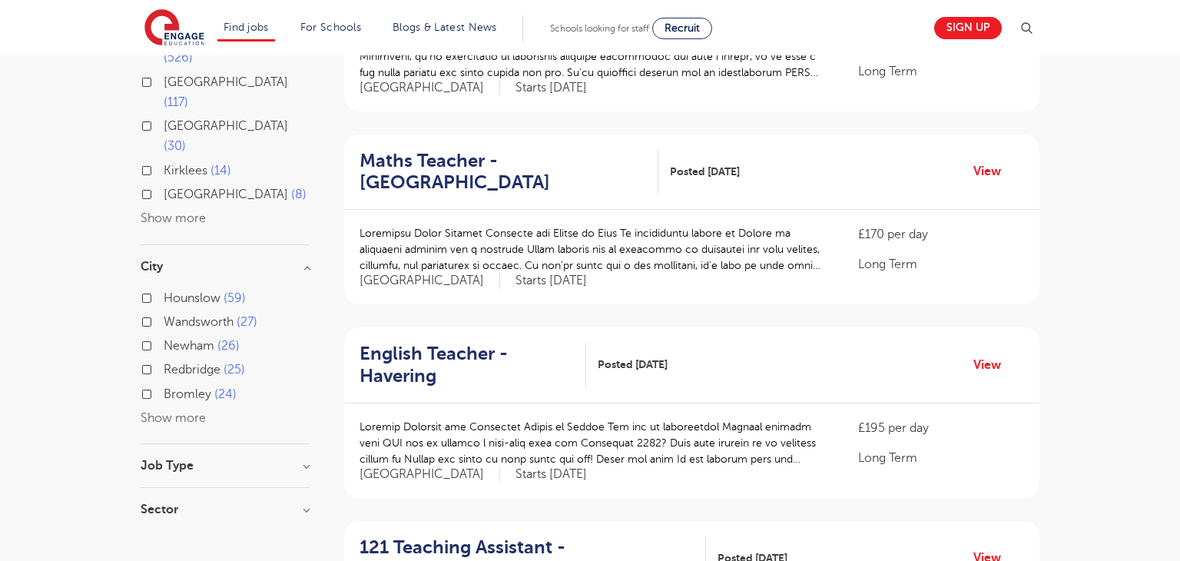
scroll to position [277, 0]
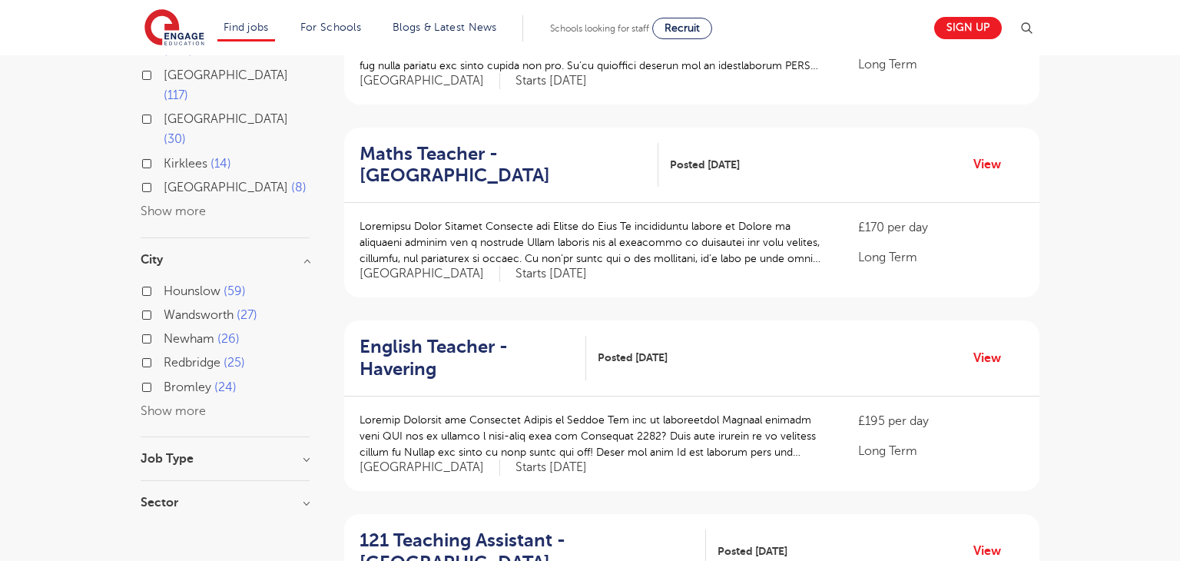
click at [307, 453] on h3 "Job Type" at bounding box center [225, 459] width 169 height 12
click at [309, 512] on h3 "Sector" at bounding box center [225, 518] width 169 height 12
click at [164, 539] on label "Long Term 332" at bounding box center [209, 549] width 91 height 20
click at [164, 543] on input "Long Term 332" at bounding box center [169, 548] width 10 height 10
checkbox input "true"
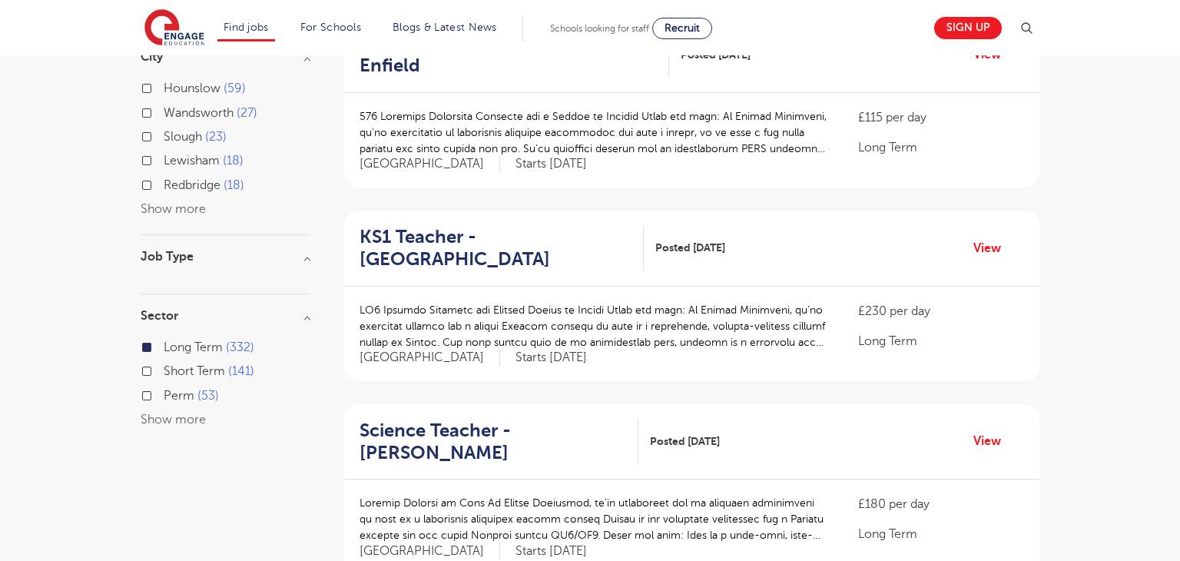
scroll to position [340, 0]
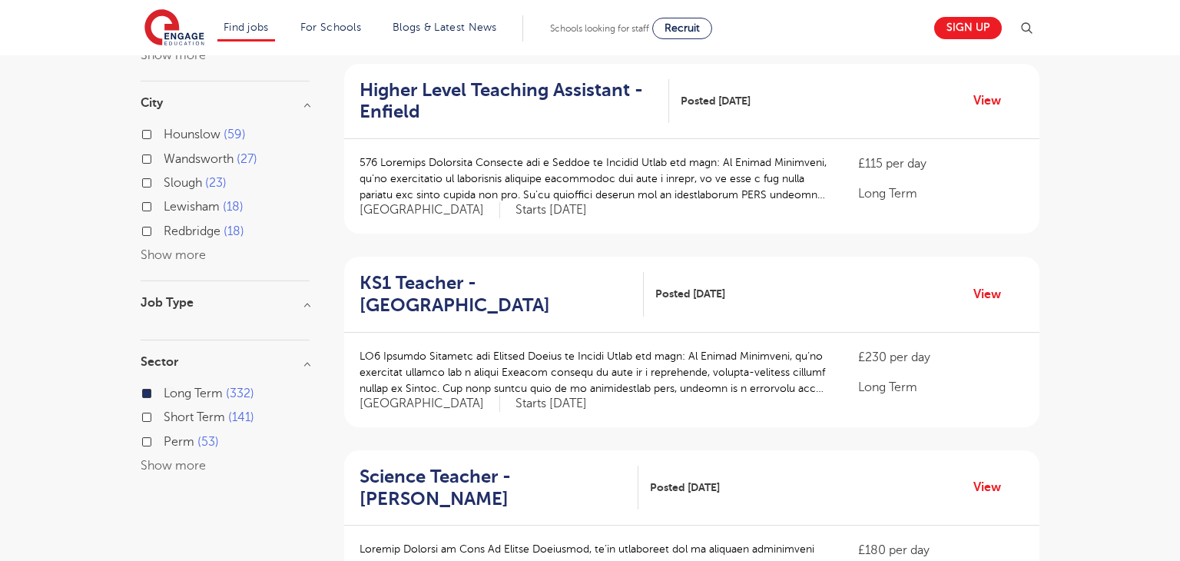
click at [310, 297] on h3 "Job Type" at bounding box center [225, 303] width 169 height 12
click at [305, 297] on h3 "Job Type" at bounding box center [225, 303] width 169 height 12
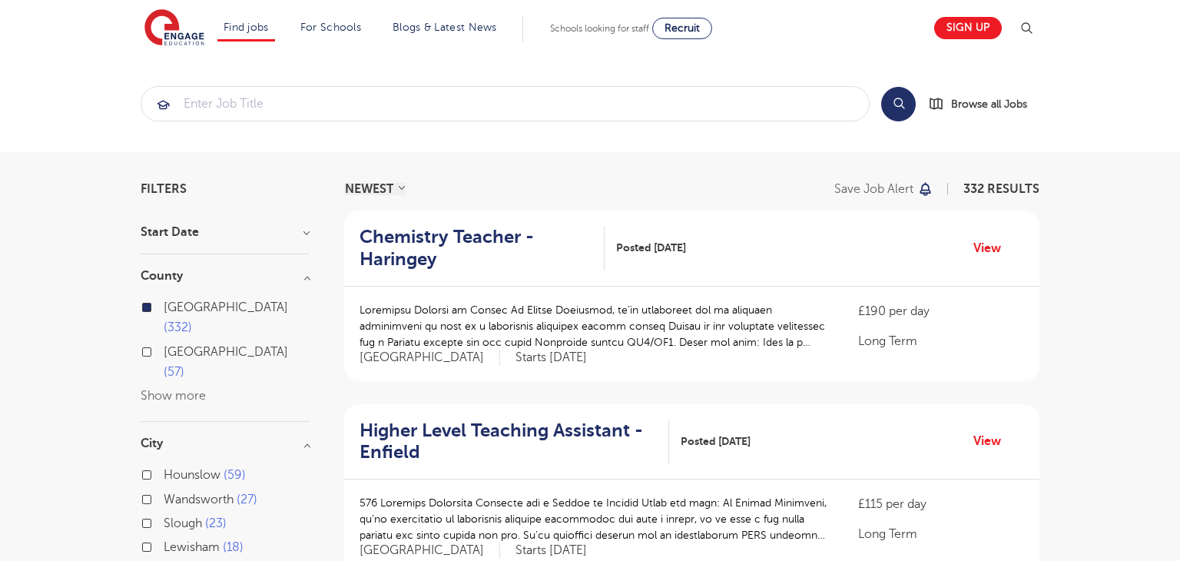
scroll to position [4, 0]
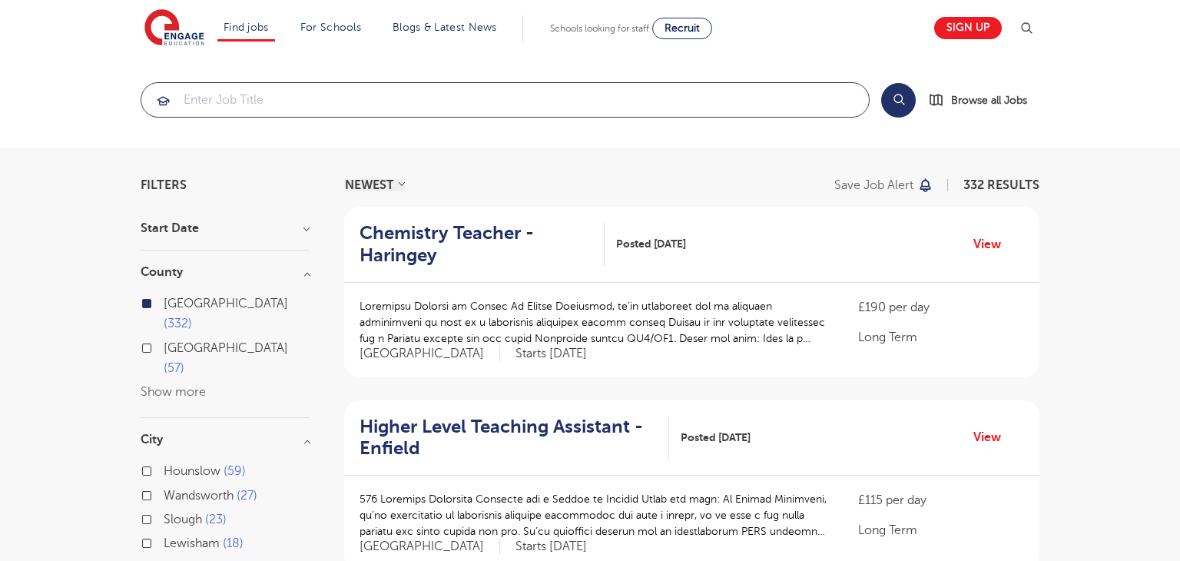
click at [222, 105] on input "search" at bounding box center [505, 100] width 728 height 34
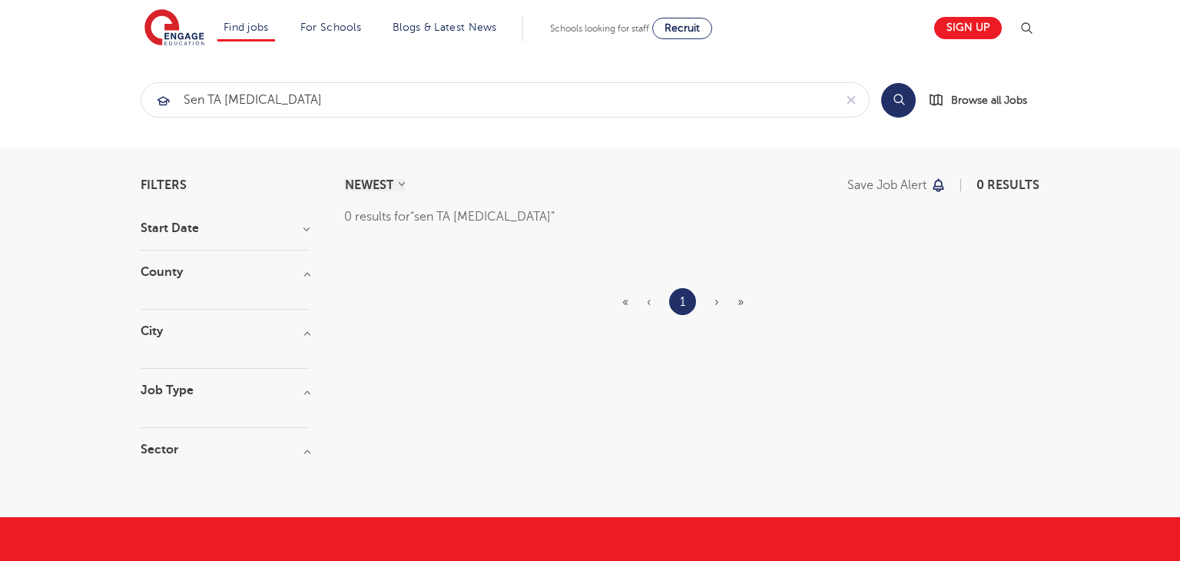
click at [897, 98] on button "Search" at bounding box center [898, 100] width 35 height 35
click at [221, 100] on input "sen TA [MEDICAL_DATA]" at bounding box center [487, 100] width 692 height 34
click at [892, 100] on button "Search" at bounding box center [898, 100] width 35 height 35
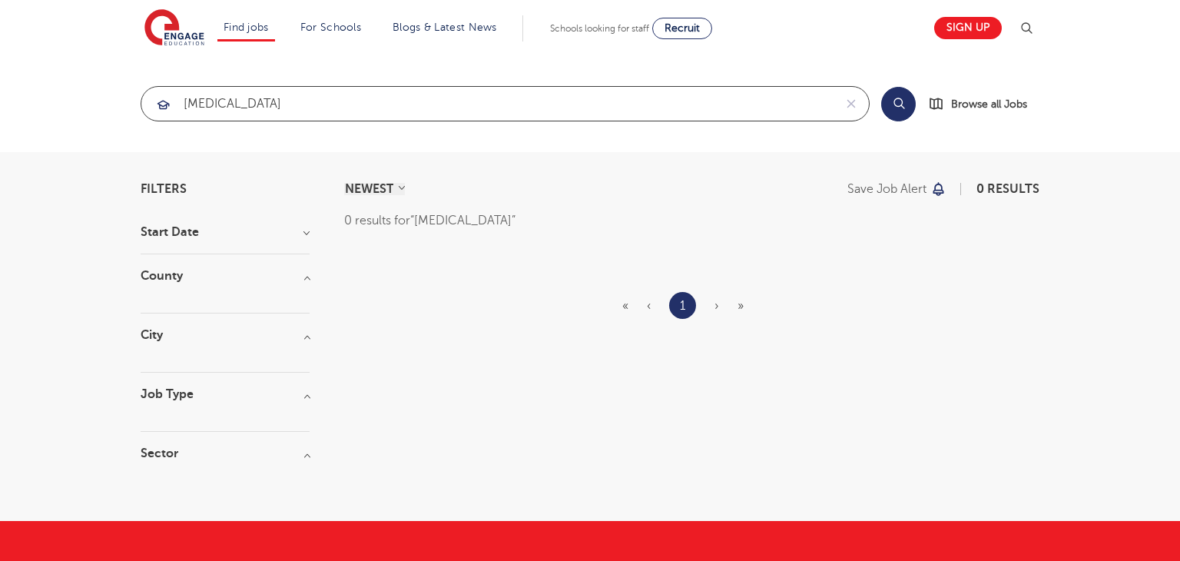
click at [258, 105] on input "[MEDICAL_DATA]" at bounding box center [487, 104] width 692 height 34
click at [310, 280] on h3 "County" at bounding box center [225, 276] width 169 height 12
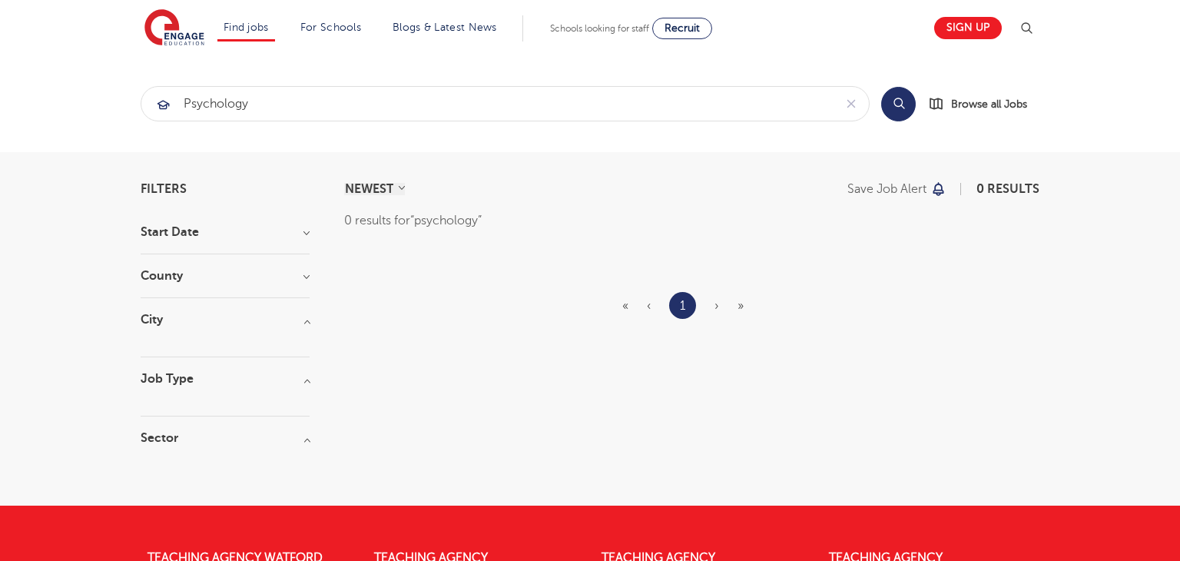
click at [310, 280] on div "Filters Start Date County City Job Type Sector Cancel View Results NEWEST OLDES…" at bounding box center [590, 329] width 922 height 292
click at [317, 118] on input "psychology" at bounding box center [487, 104] width 692 height 34
type input "p"
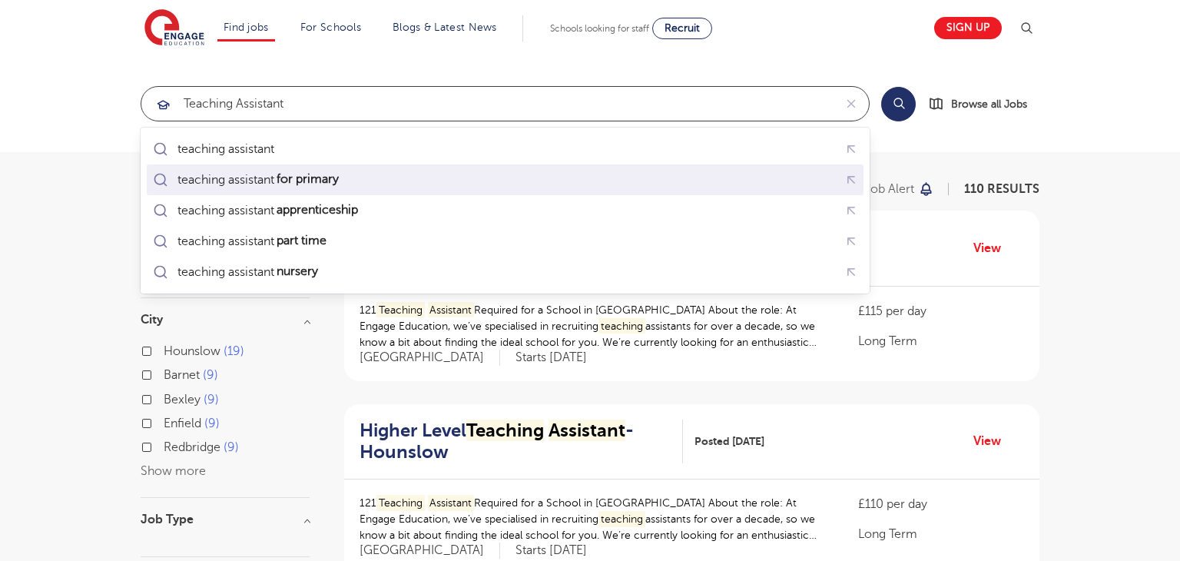
click at [305, 178] on mark "for primary" at bounding box center [307, 179] width 67 height 18
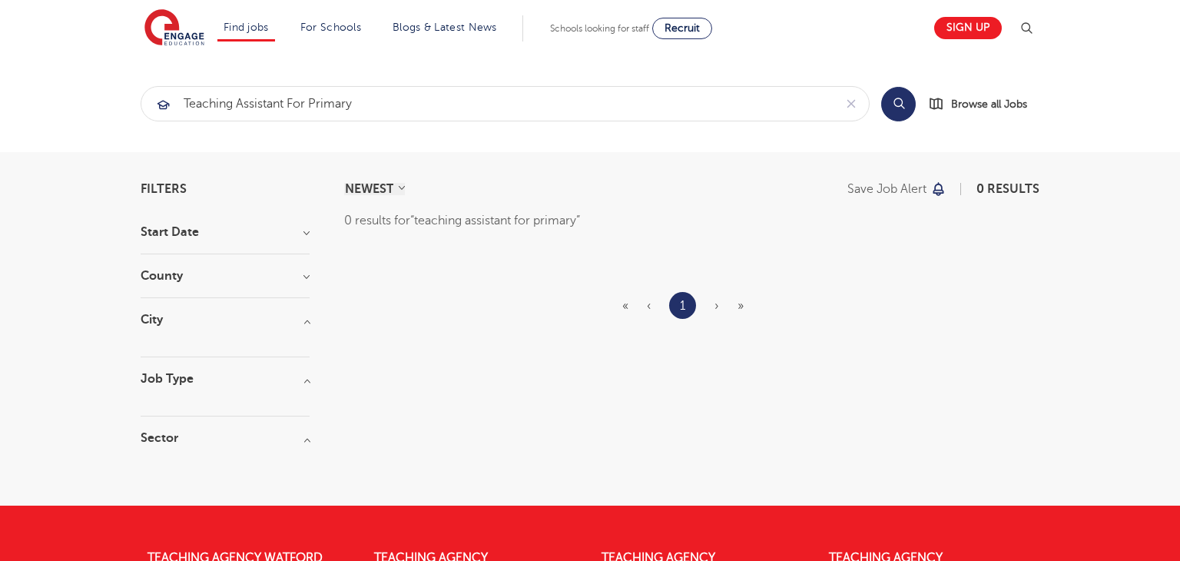
click at [309, 280] on h3 "County" at bounding box center [225, 276] width 169 height 12
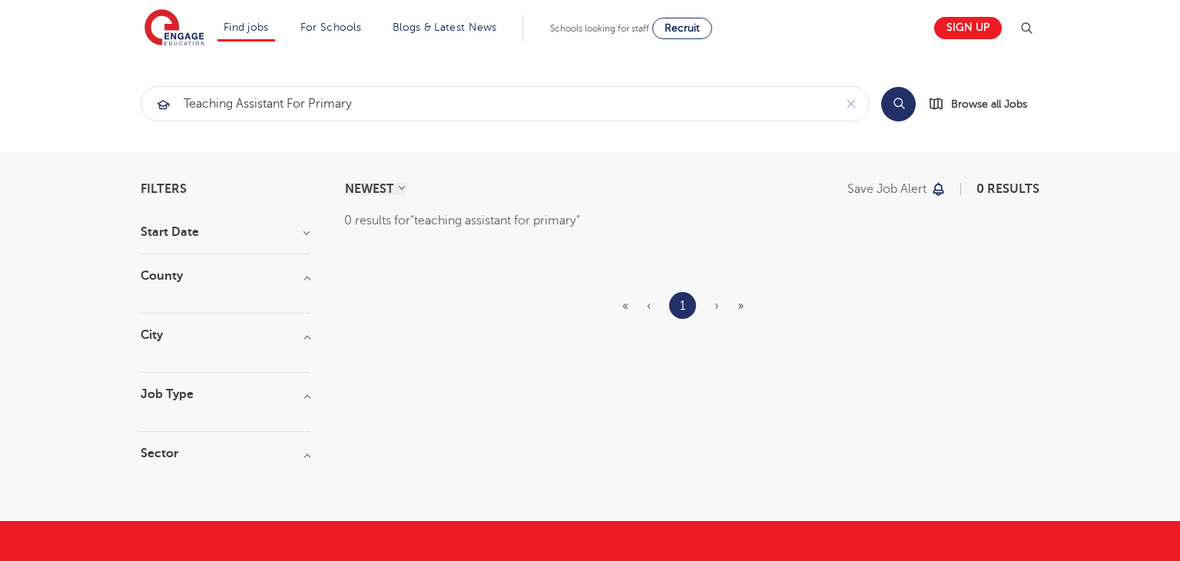
click at [307, 337] on h3 "City" at bounding box center [225, 335] width 169 height 12
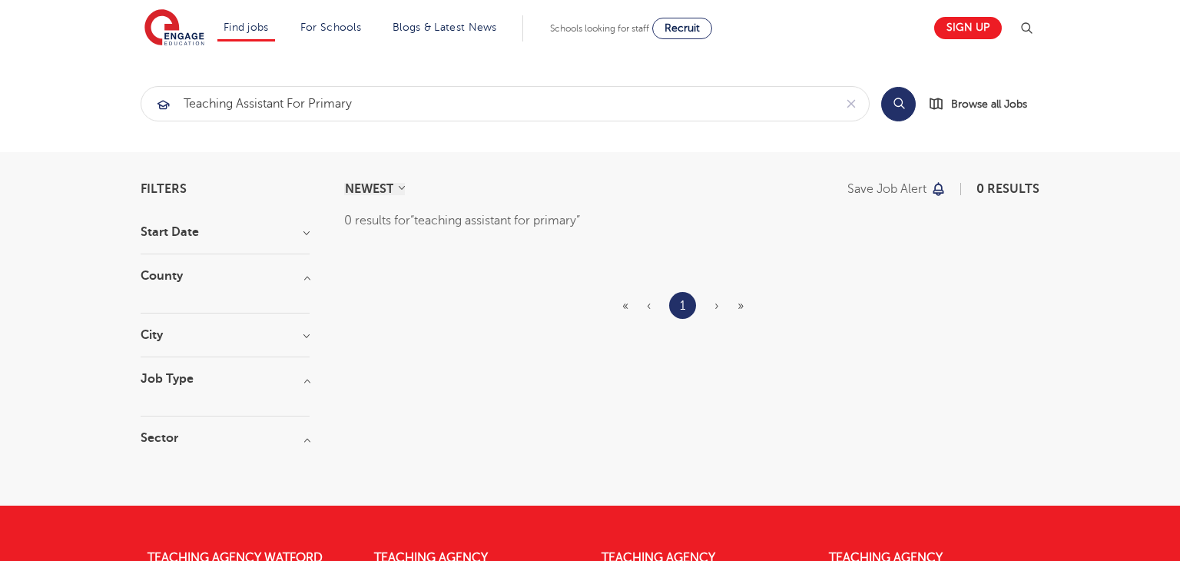
click at [307, 337] on h3 "City" at bounding box center [225, 335] width 169 height 12
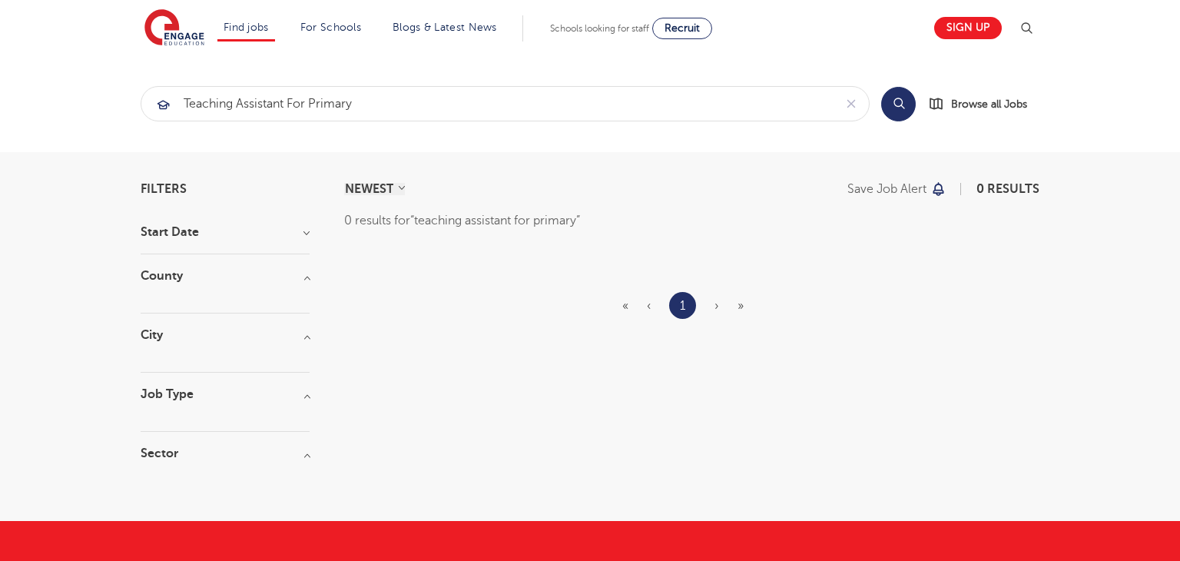
click at [899, 102] on button "Search" at bounding box center [898, 104] width 35 height 35
click at [360, 109] on input "teaching assistant for primary" at bounding box center [487, 104] width 692 height 34
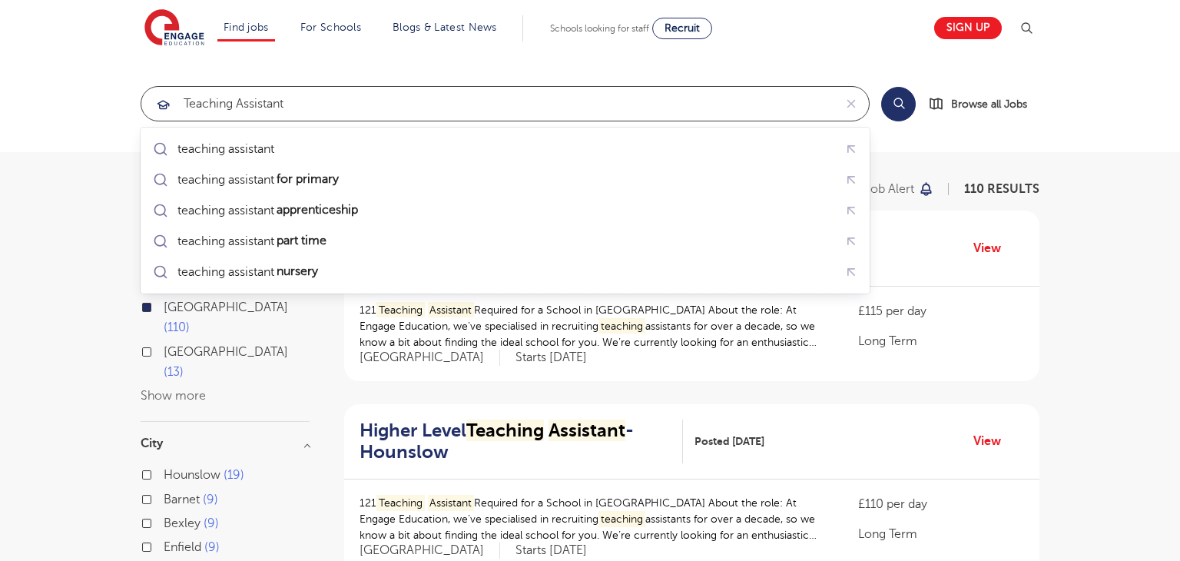
type input "teaching assistant"
click at [895, 105] on button "Search" at bounding box center [898, 104] width 35 height 35
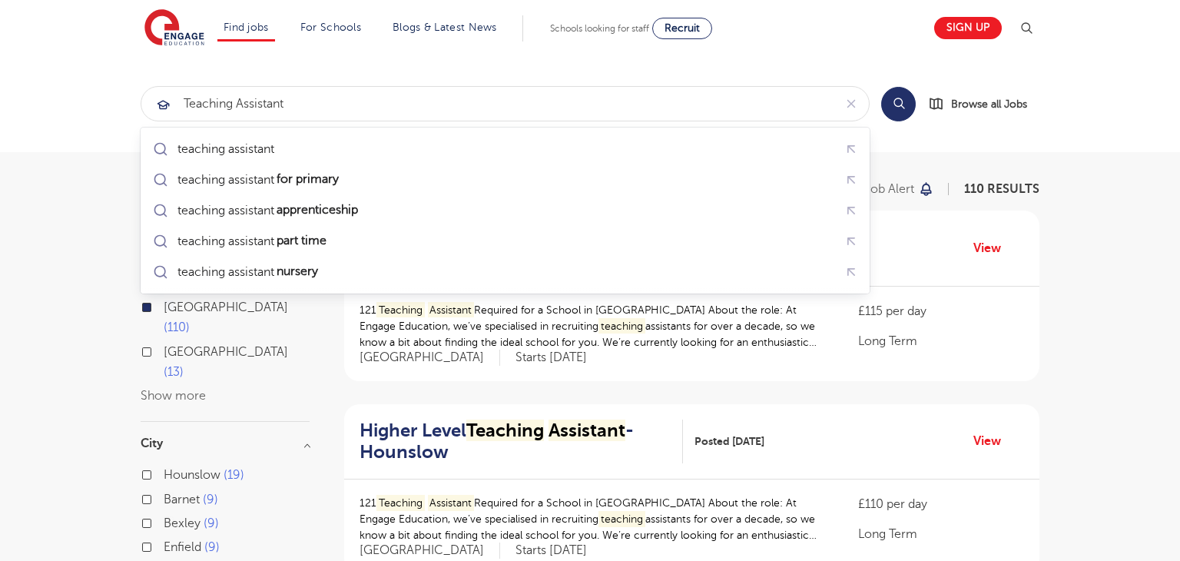
click at [895, 105] on button "Search" at bounding box center [898, 104] width 35 height 35
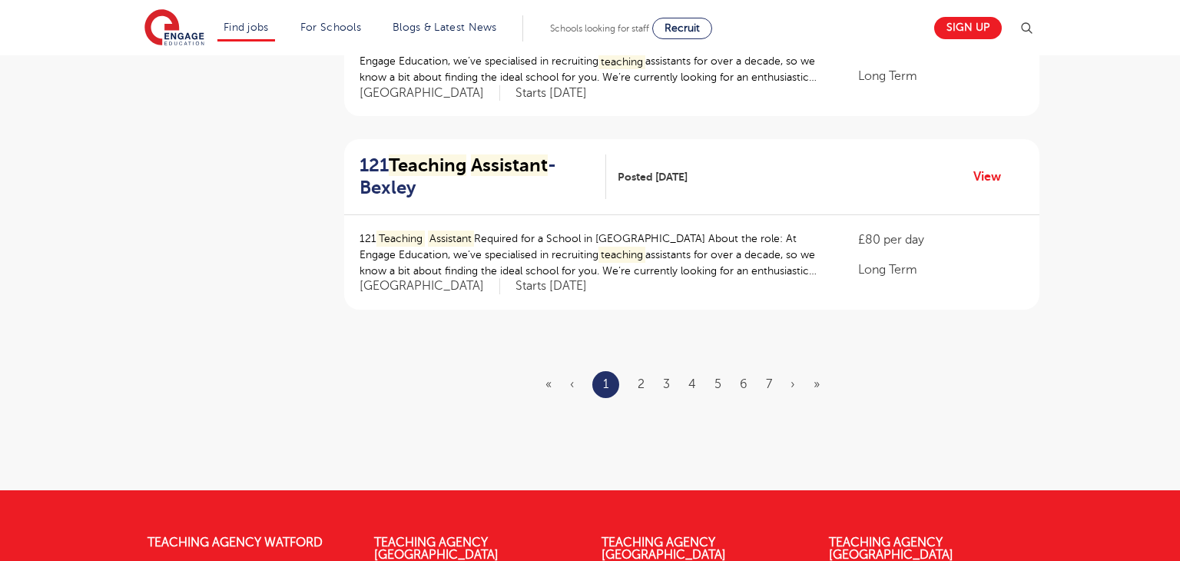
scroll to position [1817, 0]
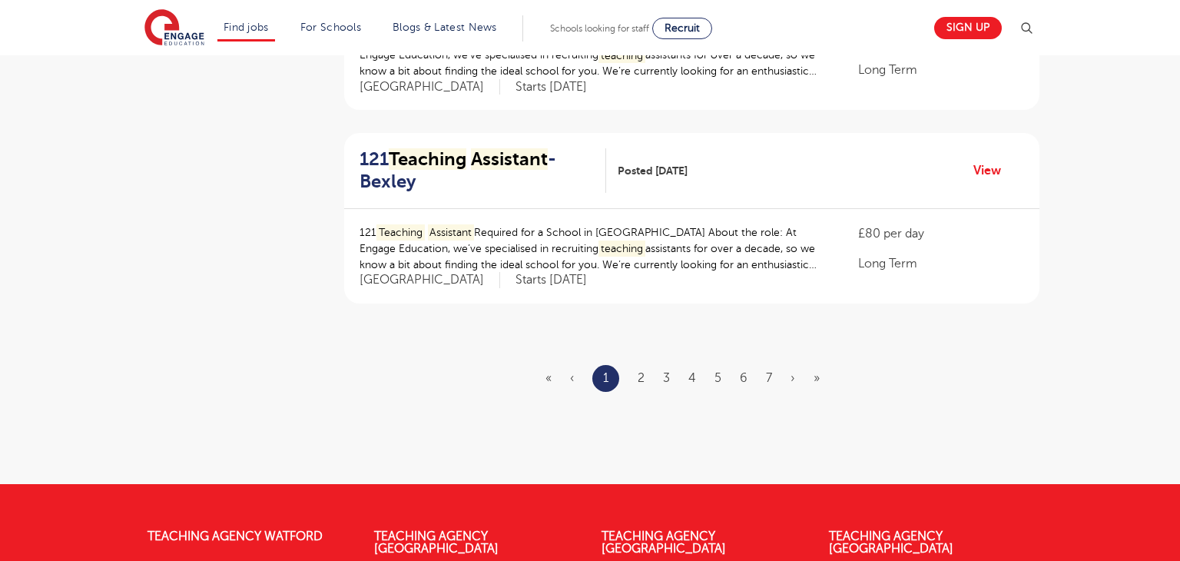
click at [646, 376] on ul "« ‹ 1 2 3 4 5 6 7 › »" at bounding box center [692, 378] width 293 height 27
click at [610, 380] on li "1" at bounding box center [606, 378] width 27 height 27
click at [642, 378] on link "2" at bounding box center [641, 378] width 7 height 14
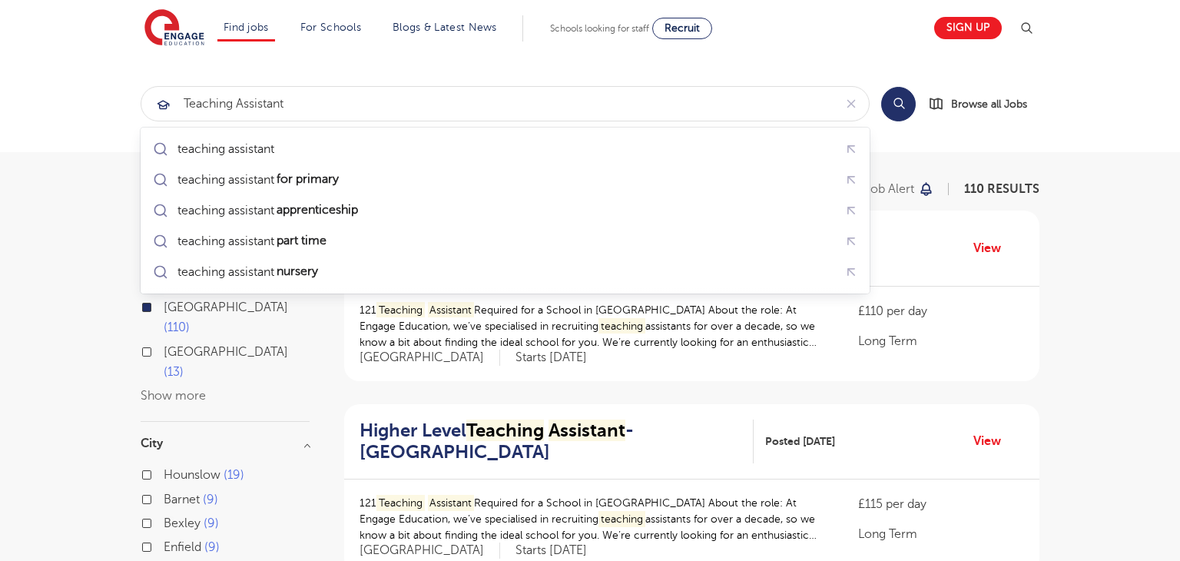
click at [301, 351] on div "[GEOGRAPHIC_DATA] 110 [GEOGRAPHIC_DATA] 13 Show more" at bounding box center [225, 351] width 169 height 108
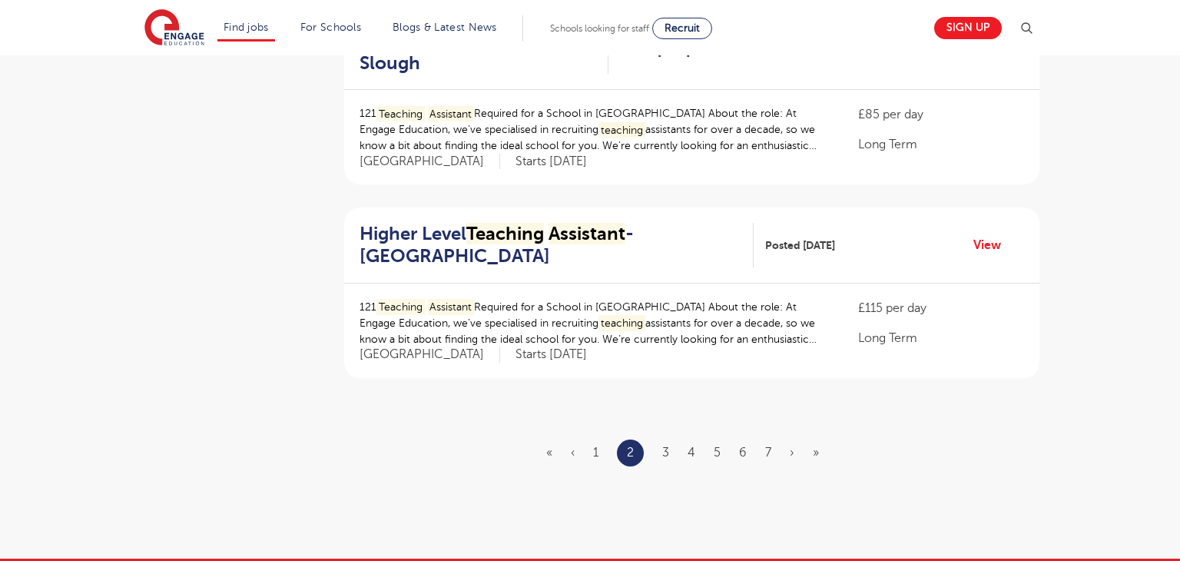
scroll to position [1747, 0]
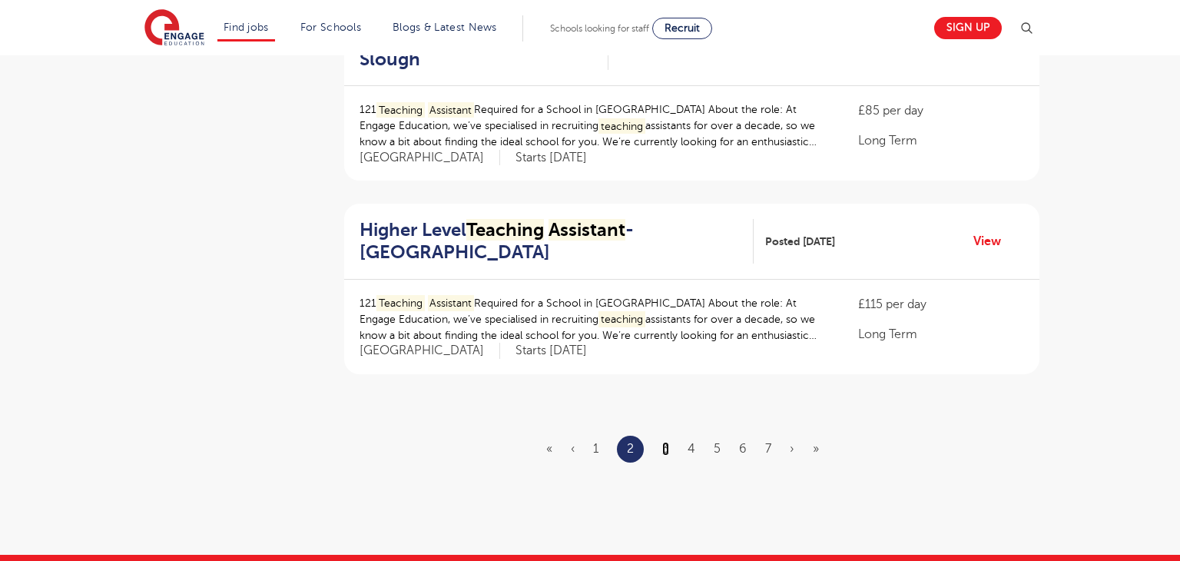
click at [668, 445] on link "3" at bounding box center [665, 449] width 7 height 14
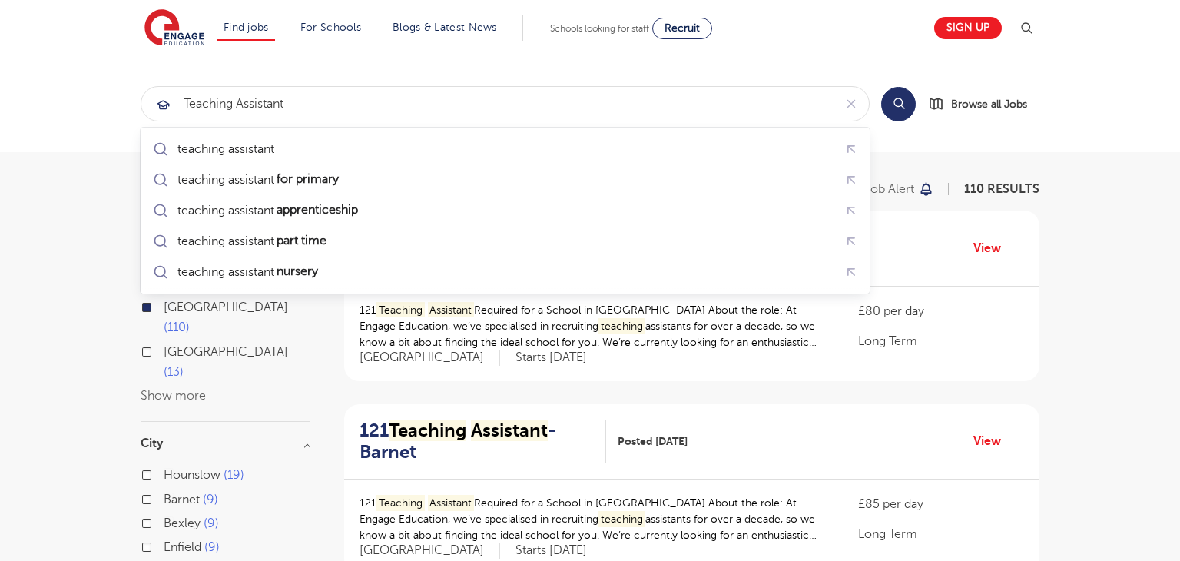
click at [82, 119] on section "teaching assistant Search Browse all Jobs" at bounding box center [590, 103] width 1180 height 97
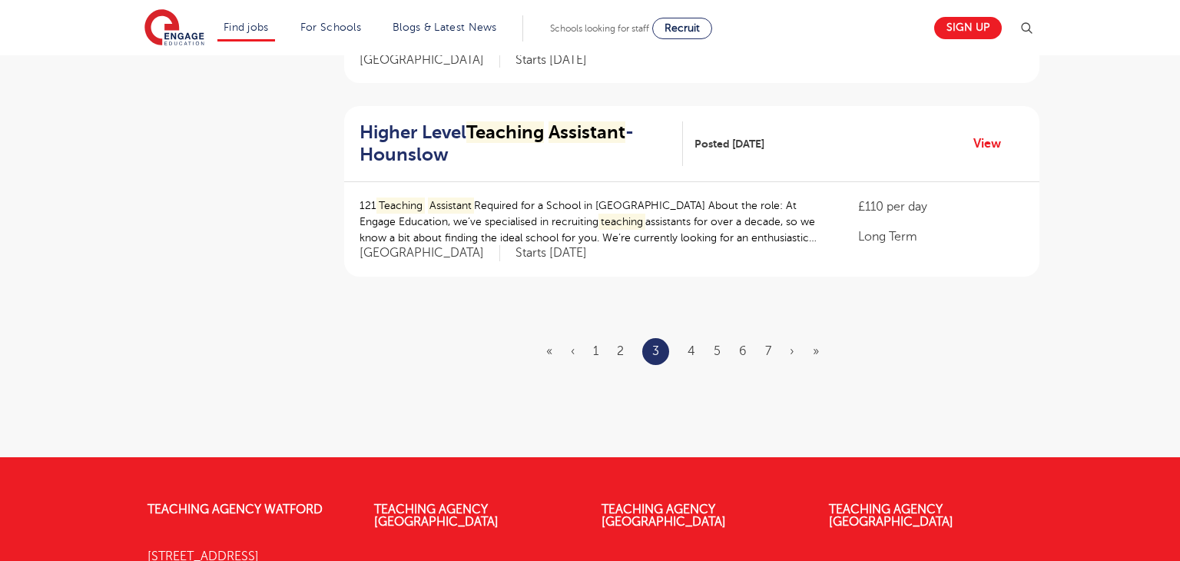
scroll to position [1845, 0]
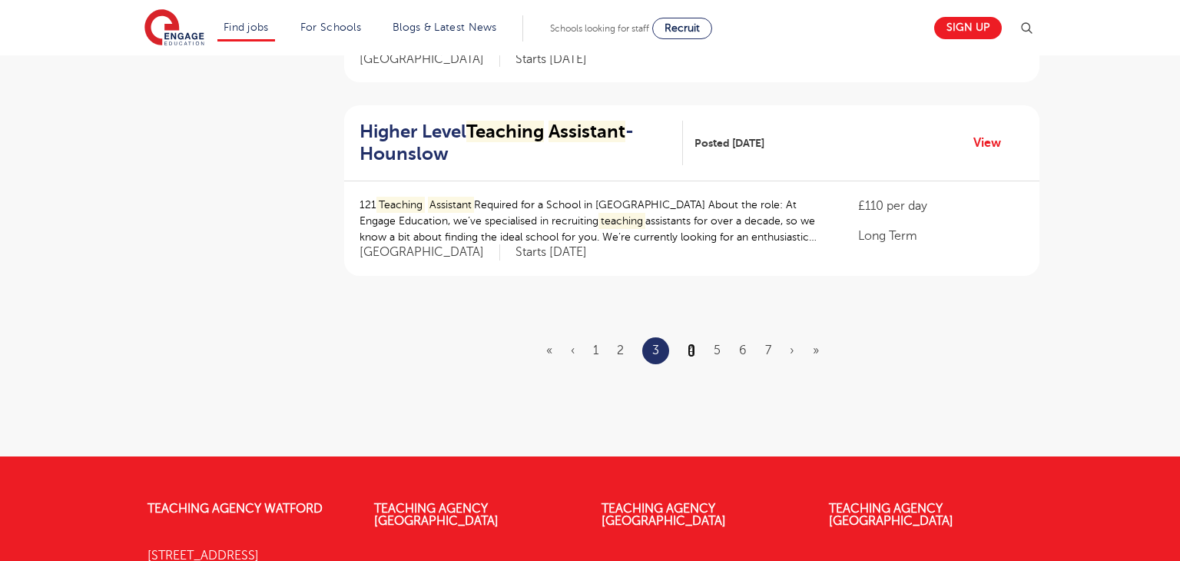
click at [695, 345] on link "4" at bounding box center [692, 351] width 8 height 14
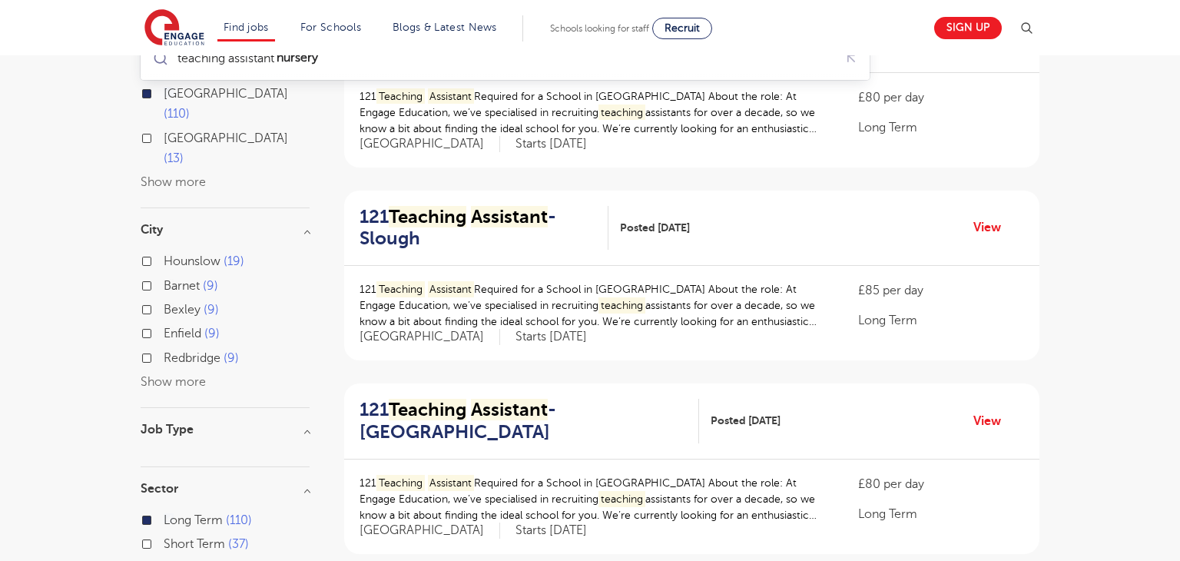
scroll to position [234, 0]
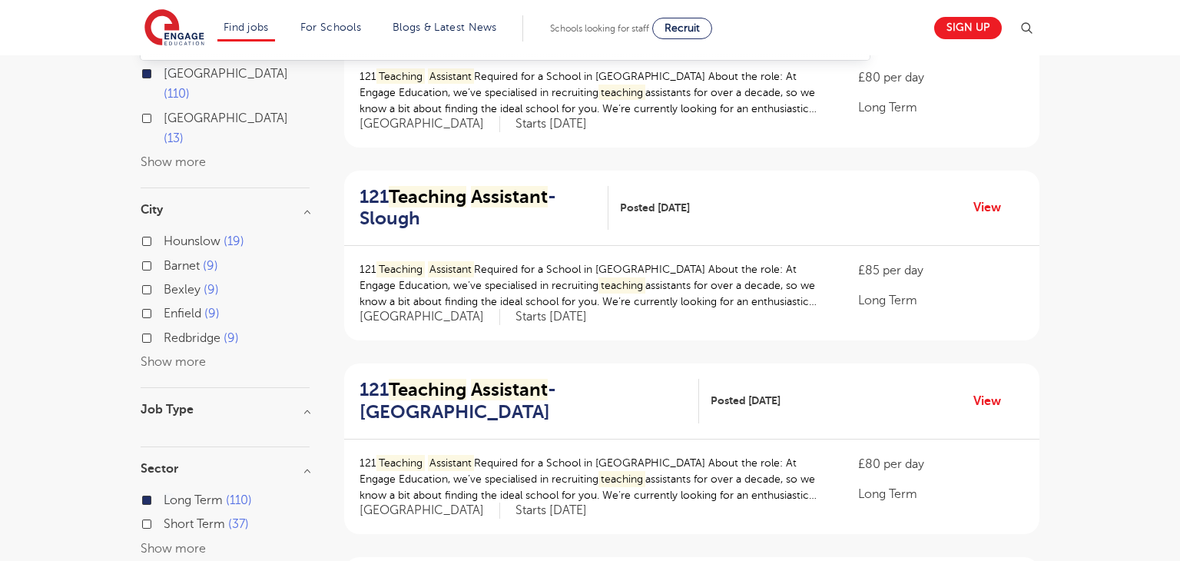
click at [602, 365] on div "121 Teaching Assistant - [GEOGRAPHIC_DATA] Posted [DATE] View" at bounding box center [691, 401] width 695 height 76
